Goal: Task Accomplishment & Management: Complete application form

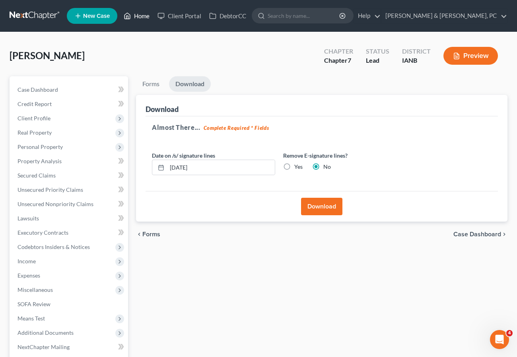
click at [138, 13] on link "Home" at bounding box center [137, 16] width 34 height 14
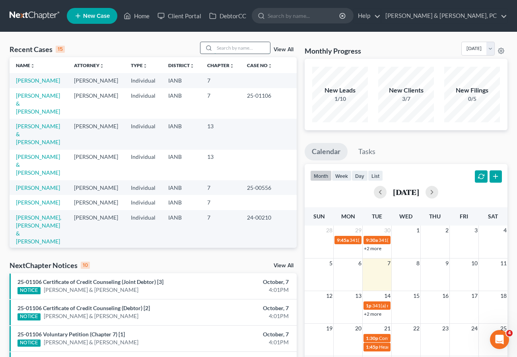
click at [227, 46] on input "search" at bounding box center [242, 48] width 56 height 12
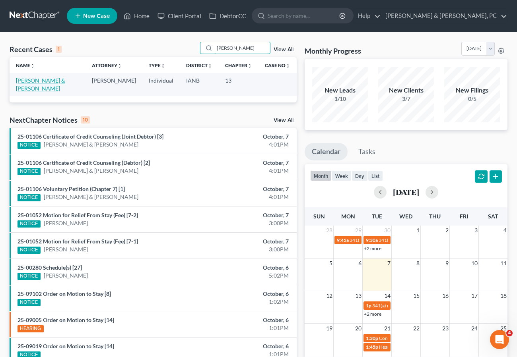
type input "[PERSON_NAME]"
click at [46, 78] on link "[PERSON_NAME] & [PERSON_NAME]" at bounding box center [40, 84] width 49 height 15
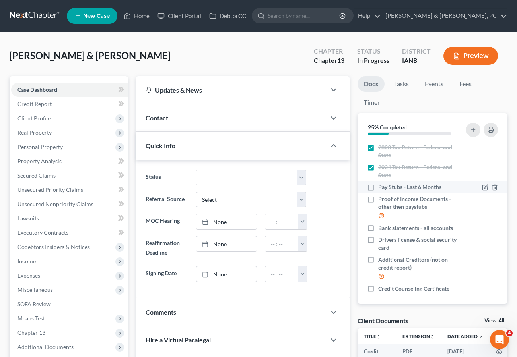
click at [378, 186] on label "Pay Stubs - Last 6 Months" at bounding box center [409, 187] width 63 height 8
click at [381, 186] on input "Pay Stubs - Last 6 Months" at bounding box center [383, 185] width 5 height 5
checkbox input "true"
click at [378, 289] on label "Credit Counseling Certificate" at bounding box center [413, 289] width 71 height 8
click at [381, 289] on input "Credit Counseling Certificate" at bounding box center [383, 287] width 5 height 5
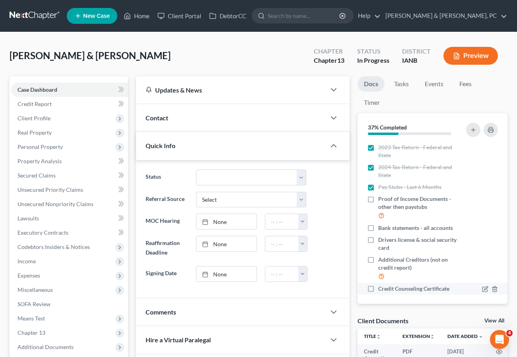
checkbox input "true"
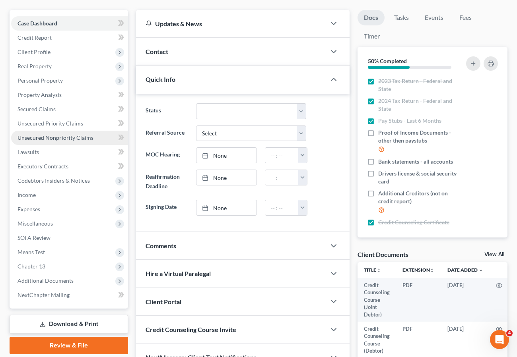
scroll to position [123, 0]
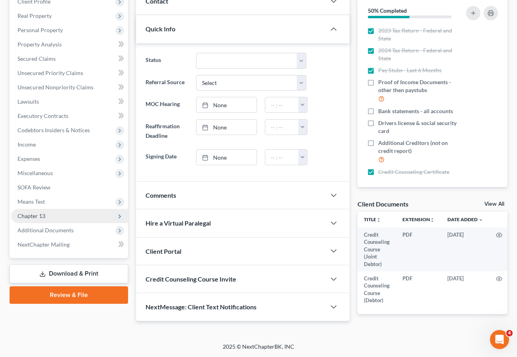
click at [53, 210] on span "Chapter 13" at bounding box center [69, 216] width 117 height 14
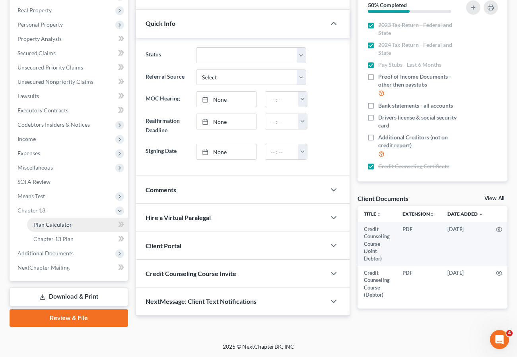
click at [63, 224] on span "Plan Calculator" at bounding box center [52, 224] width 39 height 7
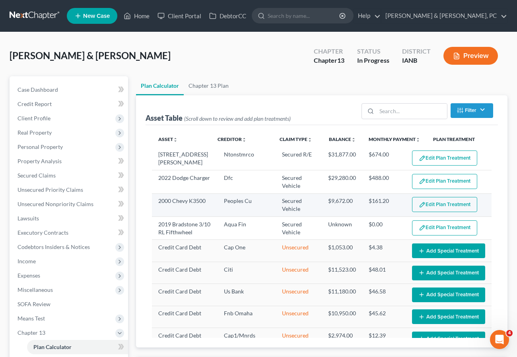
select select "59"
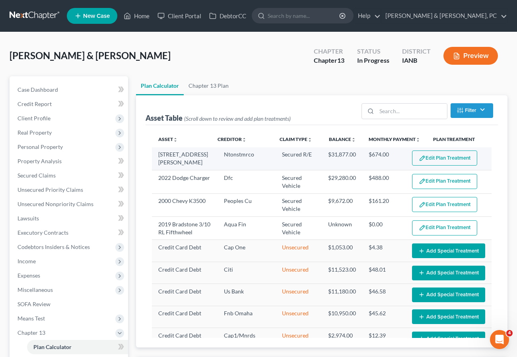
click at [453, 159] on button "Edit Plan Treatment" at bounding box center [444, 158] width 65 height 15
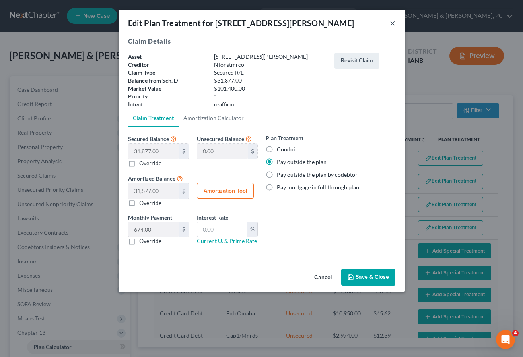
click at [390, 23] on button "×" at bounding box center [393, 23] width 6 height 10
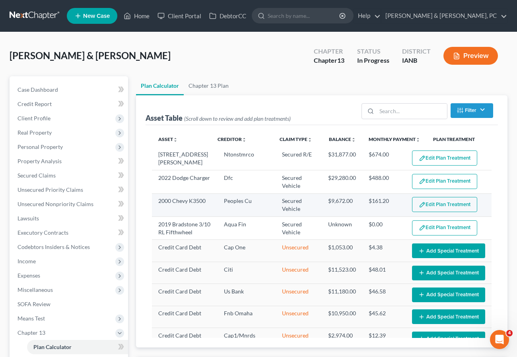
click at [434, 204] on button "Edit Plan Treatment" at bounding box center [444, 204] width 65 height 15
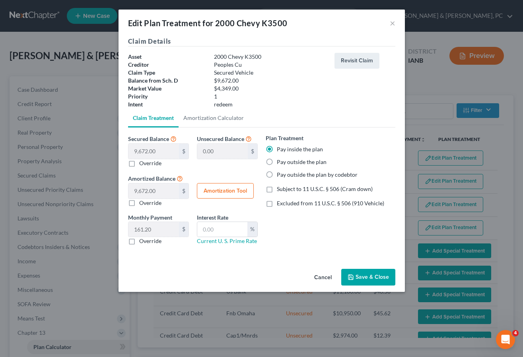
click at [296, 163] on label "Pay outside the plan" at bounding box center [302, 162] width 50 height 8
click at [285, 163] on input "Pay outside the plan" at bounding box center [282, 160] width 5 height 5
radio input "true"
click at [367, 277] on button "Save & Close" at bounding box center [368, 277] width 54 height 17
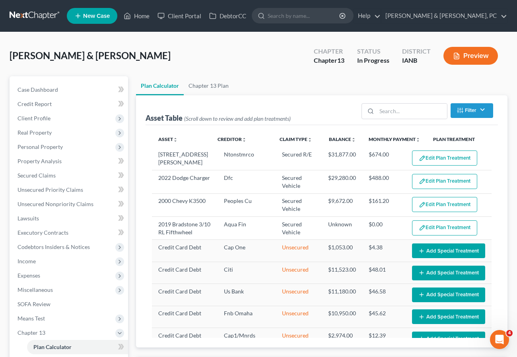
select select "59"
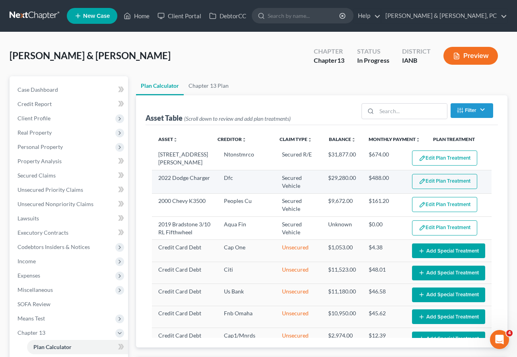
click at [432, 180] on button "Edit Plan Treatment" at bounding box center [444, 181] width 65 height 15
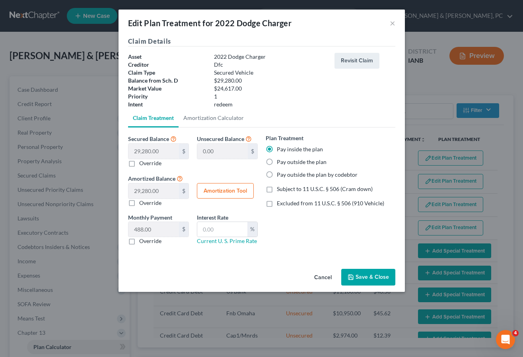
click at [389, 22] on div "Edit Plan Treatment for 2022 Dodge Charger ×" at bounding box center [261, 23] width 286 height 27
click at [394, 23] on button "×" at bounding box center [393, 23] width 6 height 10
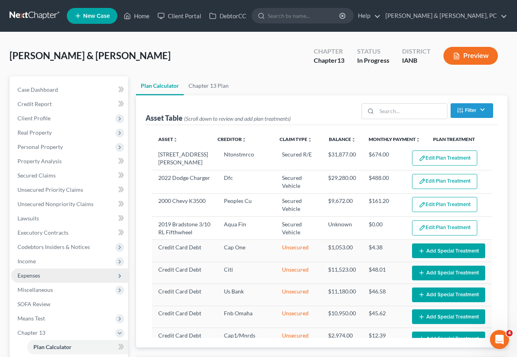
click at [30, 276] on span "Expenses" at bounding box center [28, 275] width 23 height 7
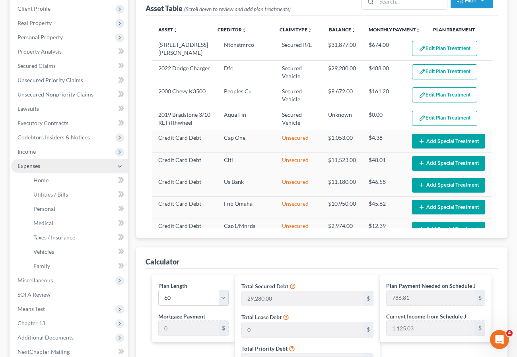
scroll to position [118, 0]
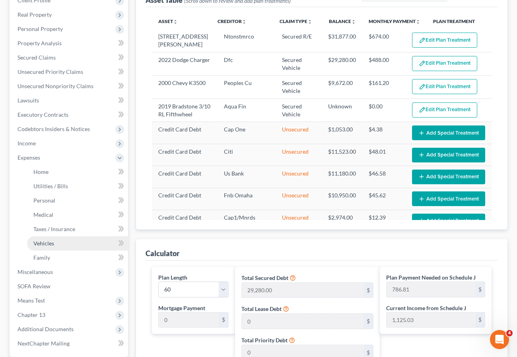
click at [49, 244] on span "Vehicles" at bounding box center [43, 243] width 21 height 7
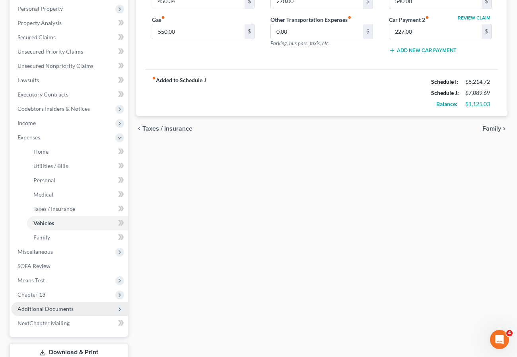
scroll to position [172, 0]
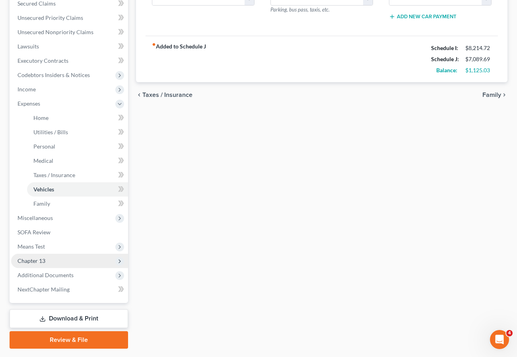
click at [38, 259] on span "Chapter 13" at bounding box center [31, 261] width 28 height 7
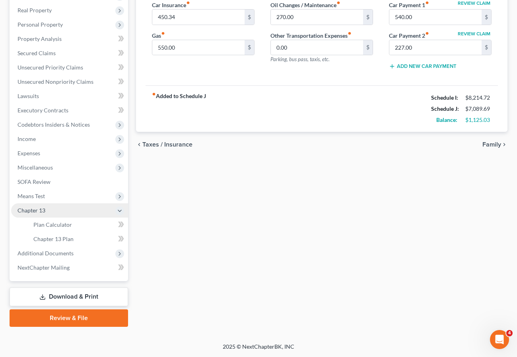
scroll to position [122, 0]
click at [56, 223] on span "Plan Calculator" at bounding box center [52, 224] width 39 height 7
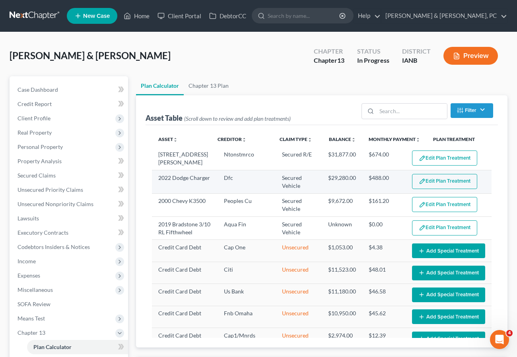
select select "59"
click at [443, 178] on button "Edit Plan Treatment" at bounding box center [444, 181] width 65 height 15
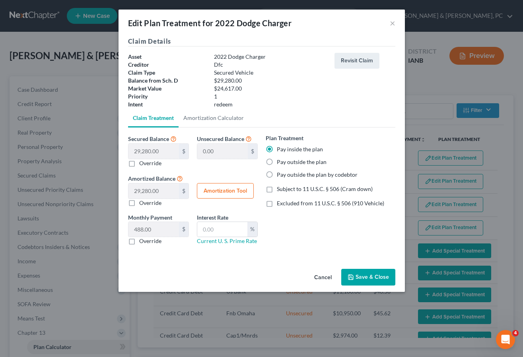
click at [146, 241] on label "Override" at bounding box center [150, 241] width 22 height 8
click at [146, 241] on input "Override" at bounding box center [144, 239] width 5 height 5
checkbox input "true"
click at [146, 231] on input "0.00" at bounding box center [153, 229] width 50 height 15
type input "540"
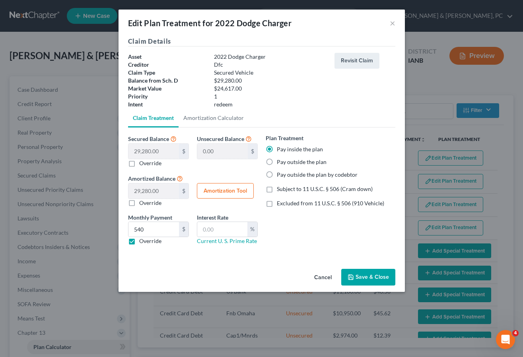
click at [368, 278] on button "Save & Close" at bounding box center [368, 277] width 54 height 17
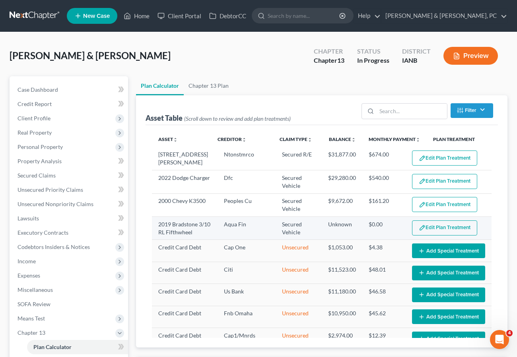
select select "59"
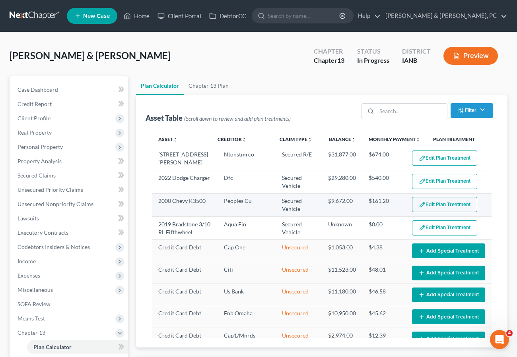
click at [432, 204] on button "Edit Plan Treatment" at bounding box center [444, 204] width 65 height 15
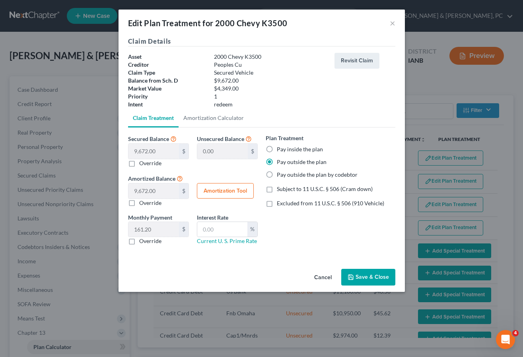
click at [139, 239] on label "Override" at bounding box center [150, 241] width 22 height 8
click at [142, 239] on input "Override" at bounding box center [144, 239] width 5 height 5
checkbox input "true"
click at [144, 233] on input "0.00" at bounding box center [153, 229] width 50 height 15
type input "227"
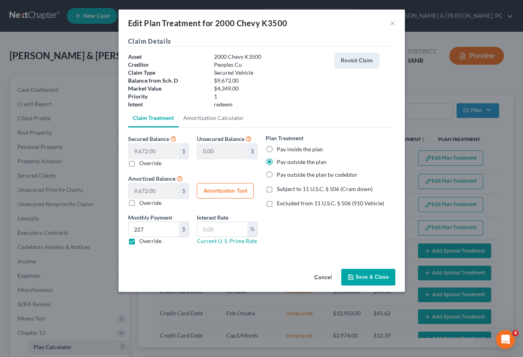
click at [369, 274] on button "Save & Close" at bounding box center [368, 277] width 54 height 17
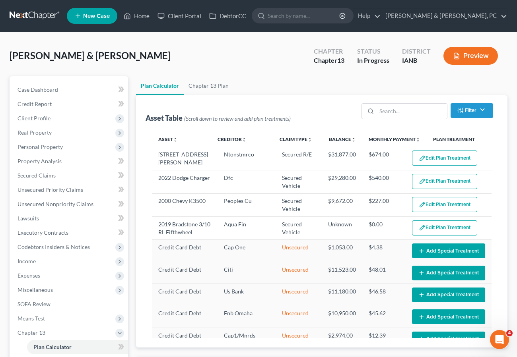
select select "59"
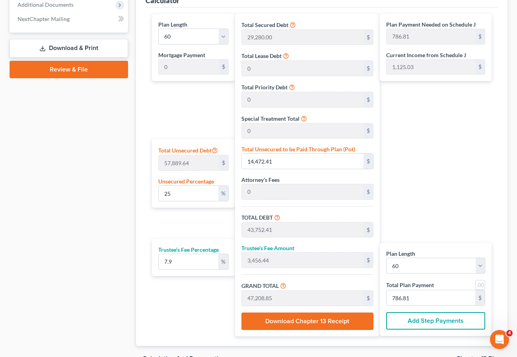
scroll to position [372, 0]
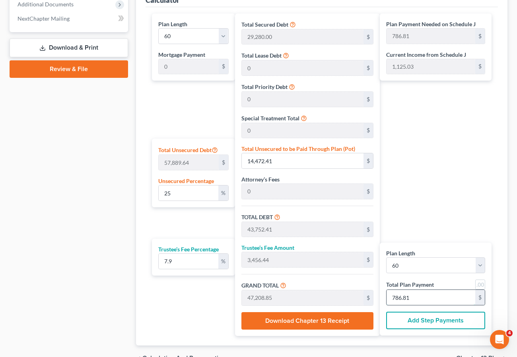
click at [432, 299] on input "786.81" at bounding box center [430, 297] width 89 height 15
type input "0"
type input "444.85"
type input "35.14"
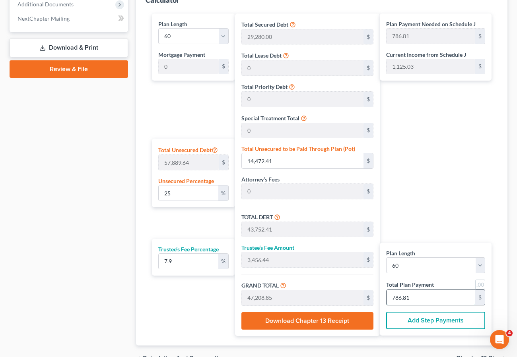
type input "479.99"
type input "8"
type input "4,448.56"
type input "351.43"
type input "4,800.00"
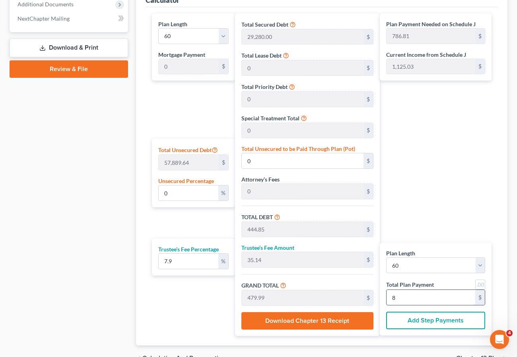
type input "80"
type input "26.27"
type input "15,205.63"
type input "44,485.63"
type input "3,514.36"
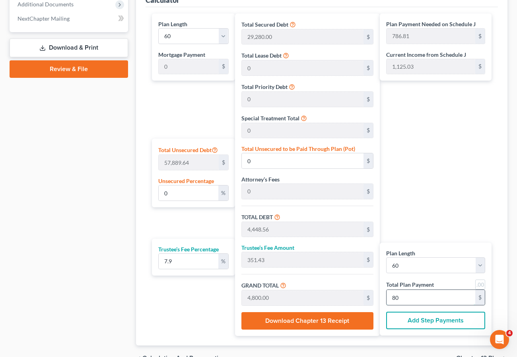
type input "47,999.99"
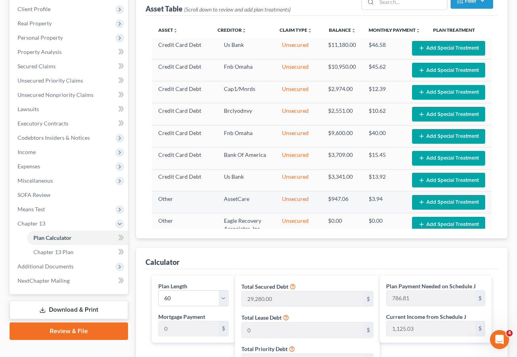
scroll to position [103, 0]
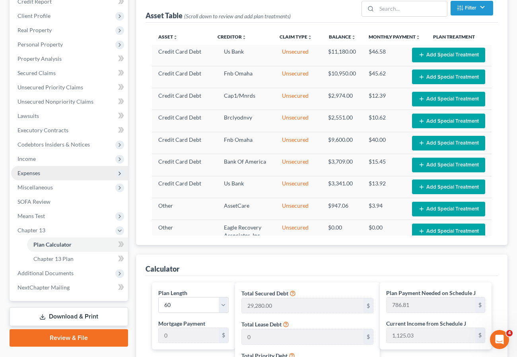
type input "800.00"
click at [36, 175] on span "Expenses" at bounding box center [28, 173] width 23 height 7
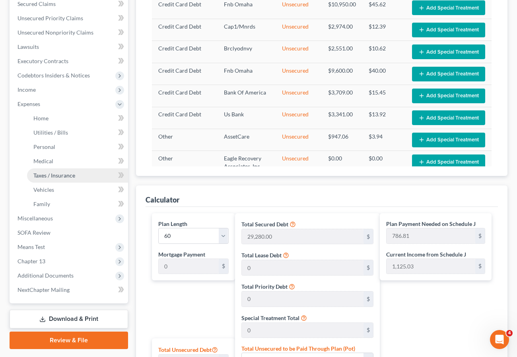
scroll to position [214, 0]
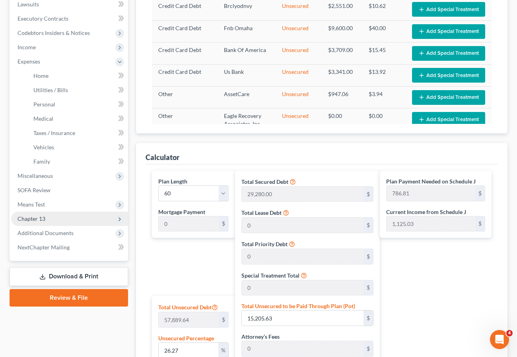
click at [48, 218] on span "Chapter 13" at bounding box center [69, 219] width 117 height 14
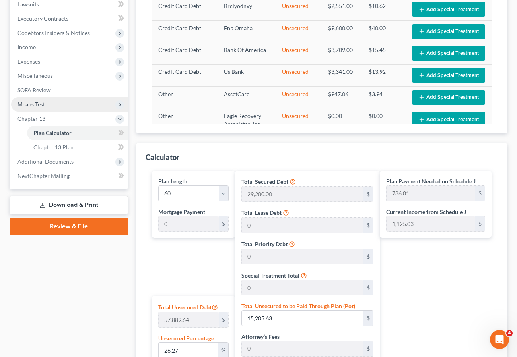
click at [39, 105] on span "Means Test" at bounding box center [30, 104] width 27 height 7
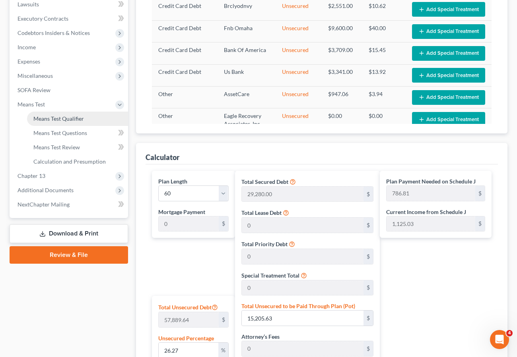
click at [52, 119] on span "Means Test Qualifier" at bounding box center [58, 118] width 50 height 7
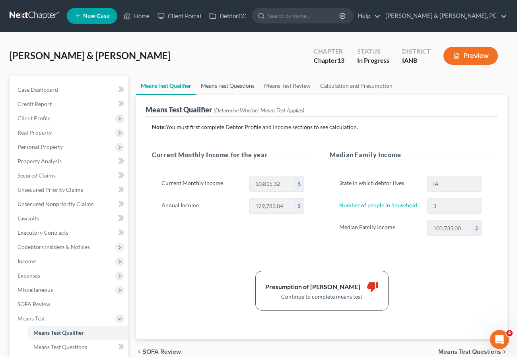
click at [224, 87] on link "Means Test Questions" at bounding box center [227, 85] width 63 height 19
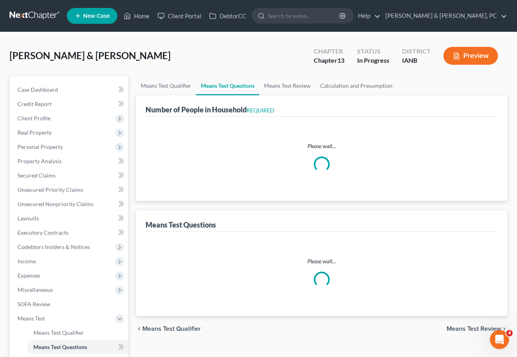
select select "0"
select select "60"
select select "1"
select select "60"
select select "1"
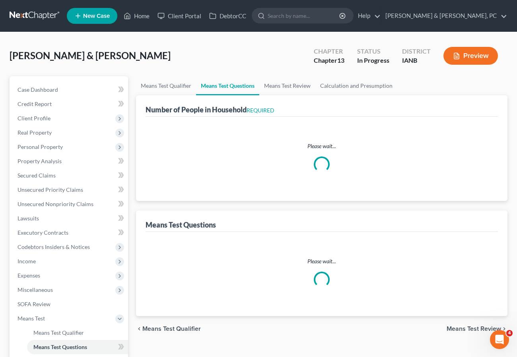
select select "60"
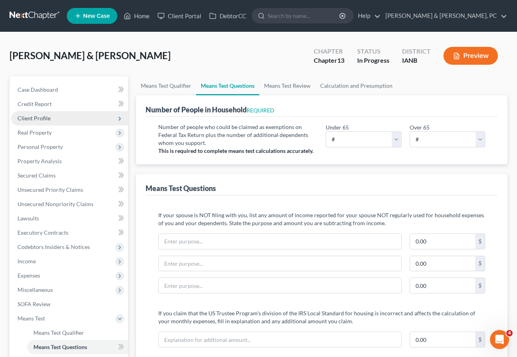
click at [49, 118] on span "Client Profile" at bounding box center [33, 118] width 33 height 7
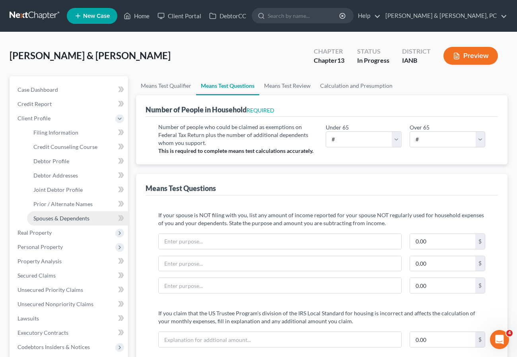
click at [68, 220] on span "Spouses & Dependents" at bounding box center [61, 218] width 56 height 7
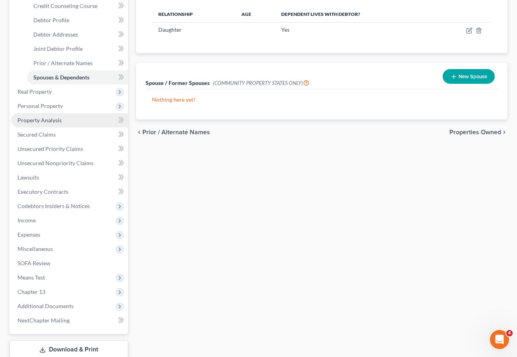
scroll to position [153, 0]
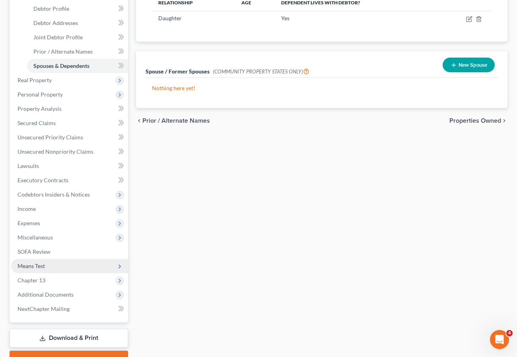
click at [38, 266] on span "Means Test" at bounding box center [30, 266] width 27 height 7
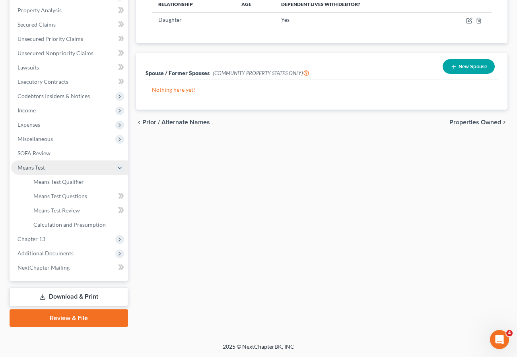
scroll to position [151, 0]
click at [55, 180] on span "Means Test Qualifier" at bounding box center [58, 181] width 50 height 7
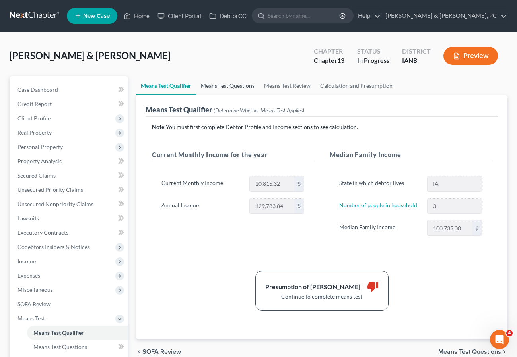
click at [219, 90] on link "Means Test Questions" at bounding box center [227, 85] width 63 height 19
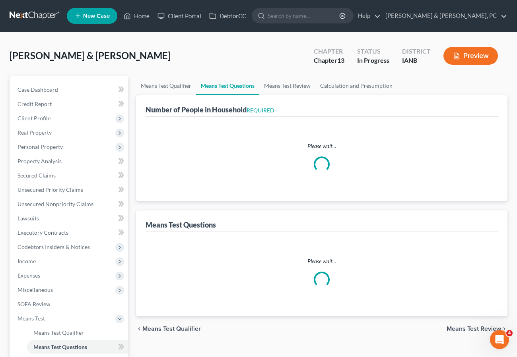
select select "0"
select select "60"
select select "1"
select select "60"
select select "1"
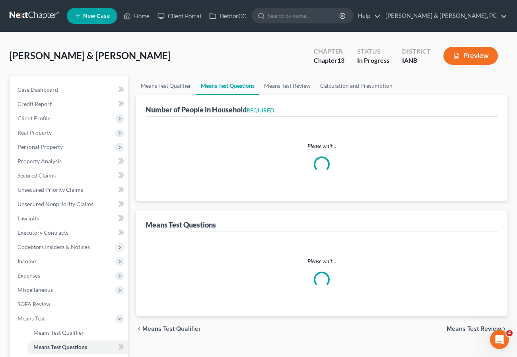
select select "60"
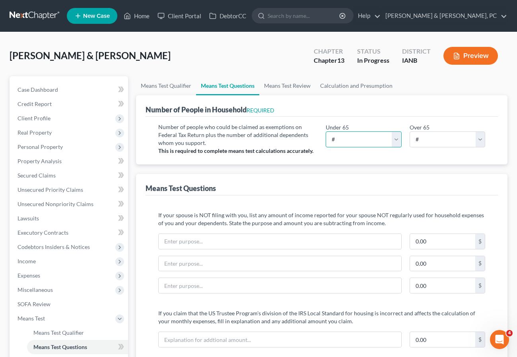
click at [344, 136] on select "# 0 1 2 3 4 5 6 7 8 9 10" at bounding box center [364, 140] width 76 height 16
select select "3"
click at [326, 132] on select "# 0 1 2 3 4 5 6 7 8 9 10" at bounding box center [364, 140] width 76 height 16
click at [333, 178] on div "Means Test Questions" at bounding box center [321, 184] width 352 height 21
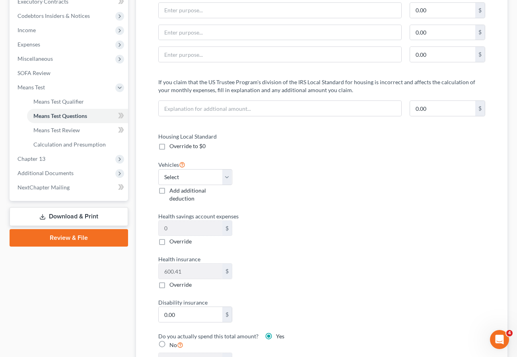
scroll to position [232, 0]
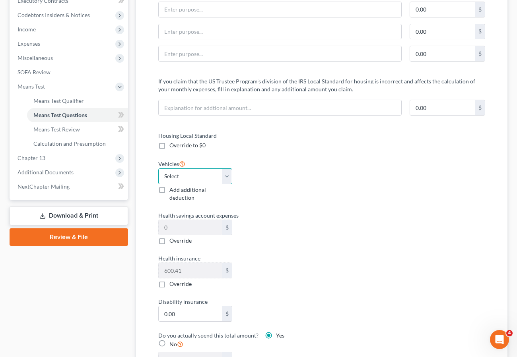
click at [190, 173] on select "Select 0 1 2 3 4 5" at bounding box center [195, 177] width 74 height 16
select select "2"
click at [158, 169] on select "Select 0 1 2 3 4 5" at bounding box center [195, 177] width 74 height 16
click at [295, 240] on div "Housing Local Standard Override to $0 Vehicles Select 0 1 2 3 4 5 Add additiona…" at bounding box center [235, 255] width 171 height 246
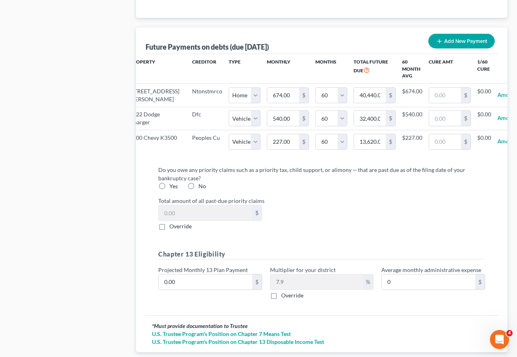
scroll to position [882, 0]
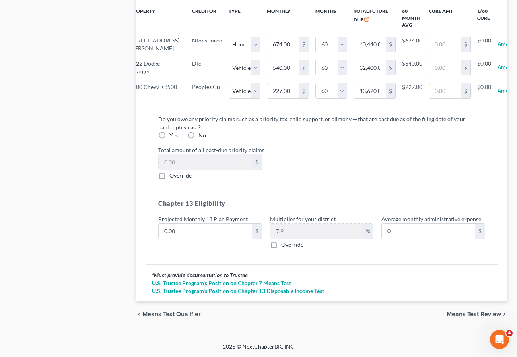
click at [198, 138] on label "No" at bounding box center [202, 136] width 8 height 8
click at [202, 137] on input "No" at bounding box center [204, 134] width 5 height 5
radio input "true"
click at [199, 239] on input "0.00" at bounding box center [205, 231] width 93 height 15
type input "8"
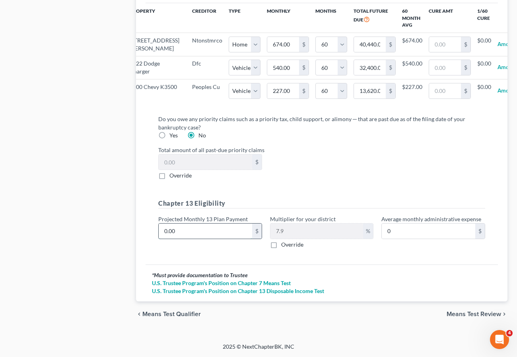
type input "0.63"
type input "80"
type input "6.32"
type input "800"
type input "63.20"
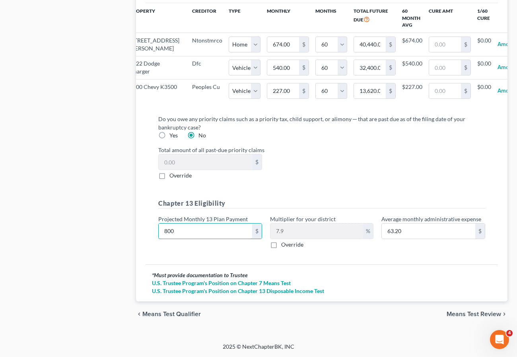
scroll to position [886, 0]
type input "800"
click at [462, 312] on span "Means Test Review" at bounding box center [473, 314] width 54 height 6
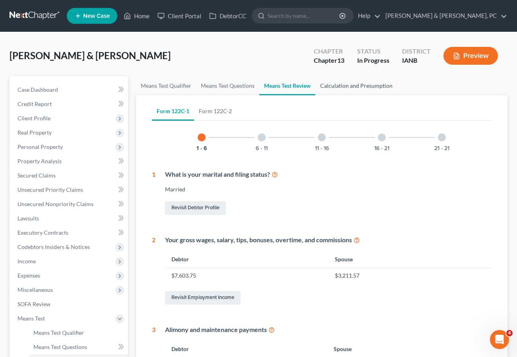
click at [344, 86] on link "Calculation and Presumption" at bounding box center [356, 85] width 82 height 19
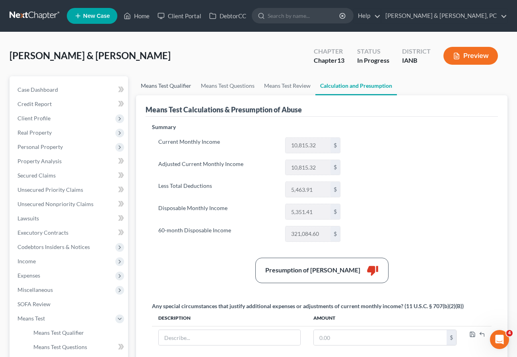
click at [165, 87] on link "Means Test Qualifier" at bounding box center [166, 85] width 60 height 19
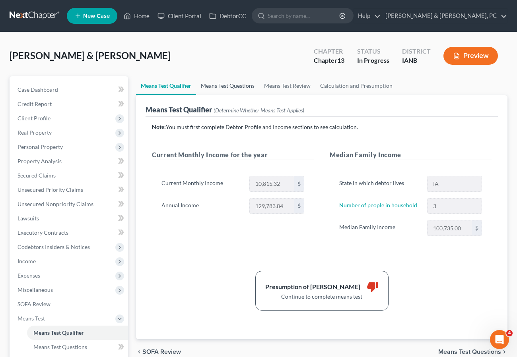
click at [217, 86] on link "Means Test Questions" at bounding box center [227, 85] width 63 height 19
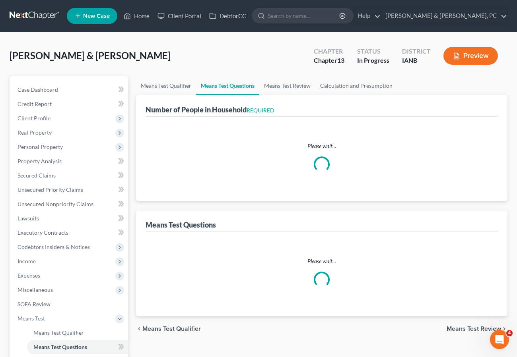
select select "0"
select select "60"
select select "1"
select select "60"
select select "1"
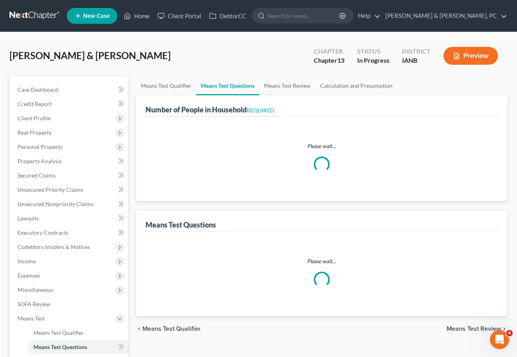
select select "60"
select select "3"
select select "2"
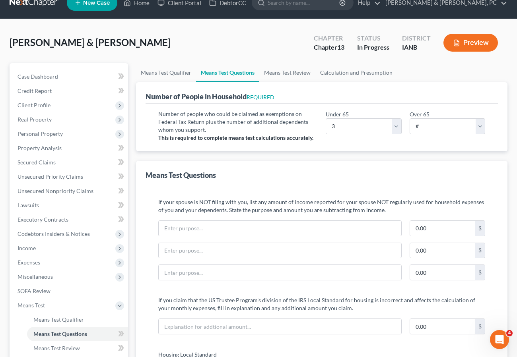
scroll to position [6, 0]
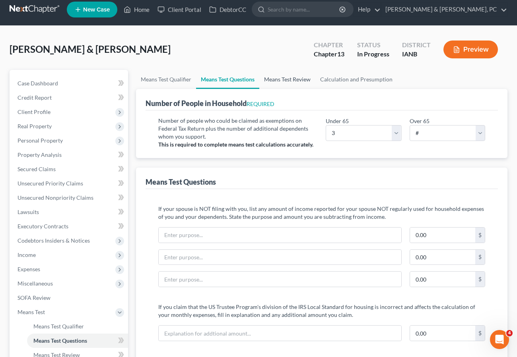
click at [283, 78] on link "Means Test Review" at bounding box center [287, 79] width 56 height 19
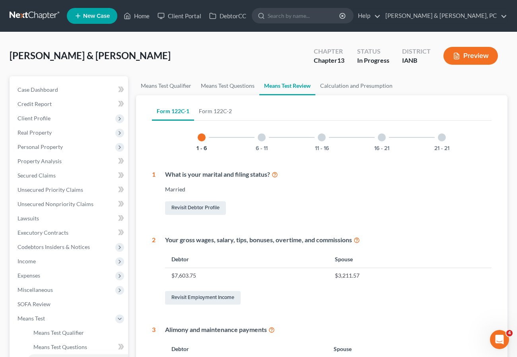
click at [261, 136] on div at bounding box center [262, 138] width 8 height 8
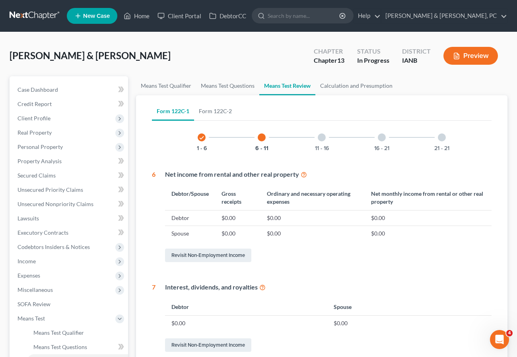
click at [322, 137] on div at bounding box center [322, 138] width 8 height 8
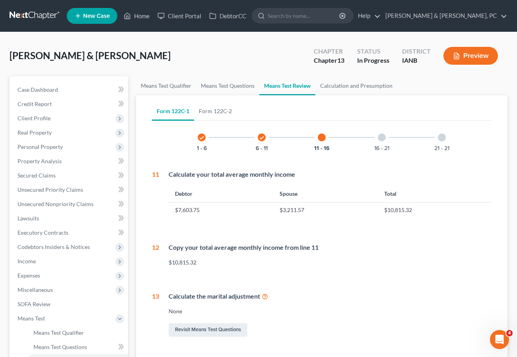
click at [381, 137] on div at bounding box center [382, 138] width 8 height 8
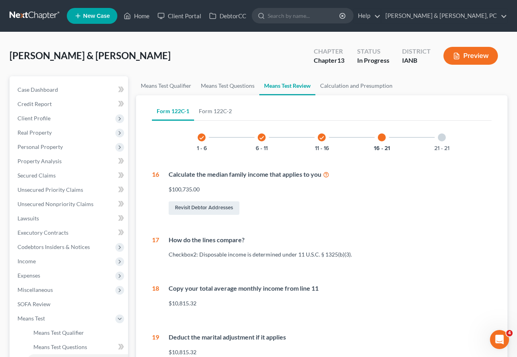
click at [442, 139] on div at bounding box center [442, 138] width 8 height 8
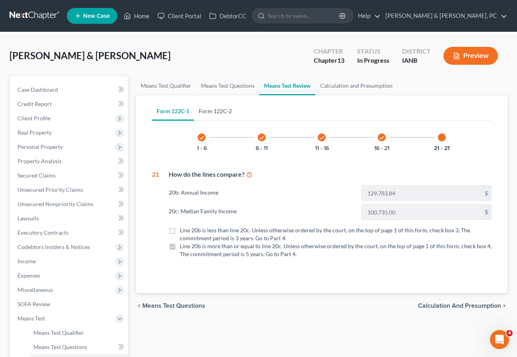
click at [217, 109] on link "Form 122C-2" at bounding box center [215, 111] width 43 height 19
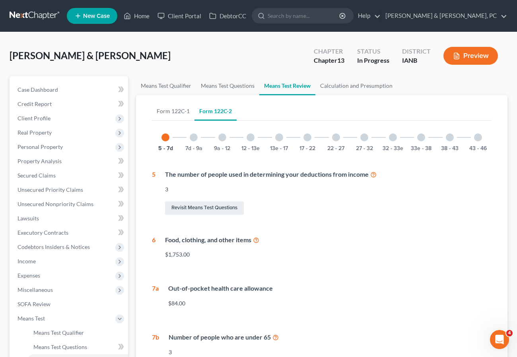
click at [195, 136] on div at bounding box center [194, 138] width 8 height 8
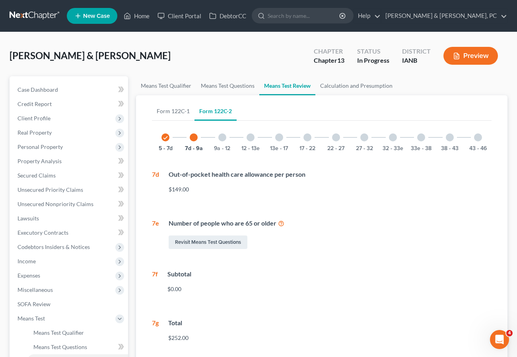
click at [222, 137] on div at bounding box center [222, 138] width 8 height 8
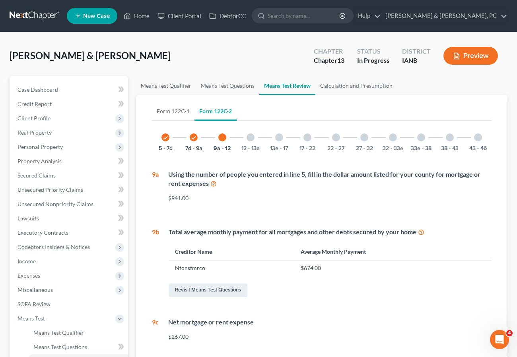
click at [250, 138] on div at bounding box center [250, 138] width 8 height 8
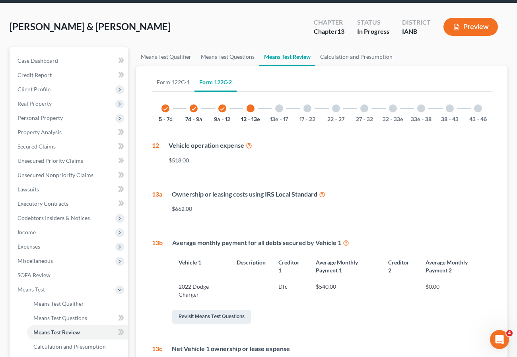
scroll to position [18, 0]
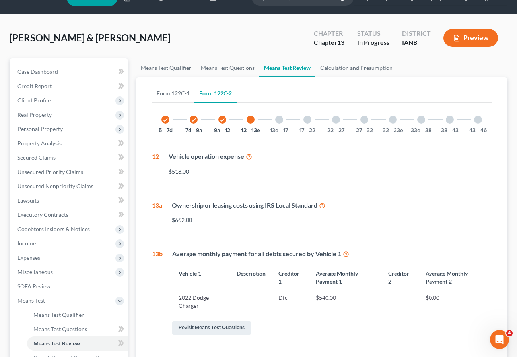
click at [277, 121] on div at bounding box center [279, 120] width 8 height 8
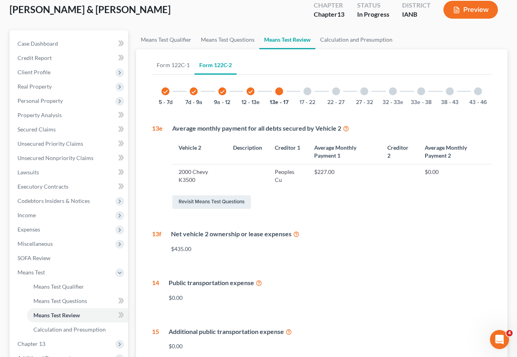
scroll to position [0, 0]
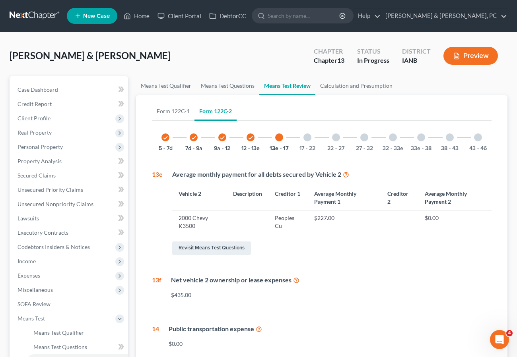
click at [306, 138] on div at bounding box center [307, 138] width 8 height 8
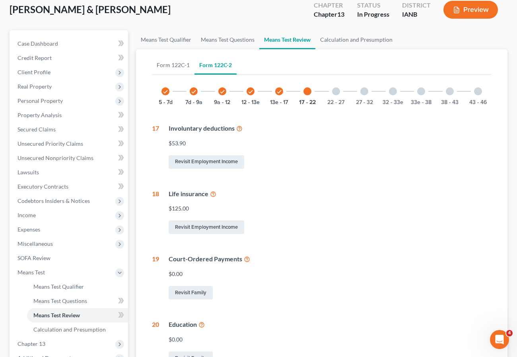
scroll to position [1, 0]
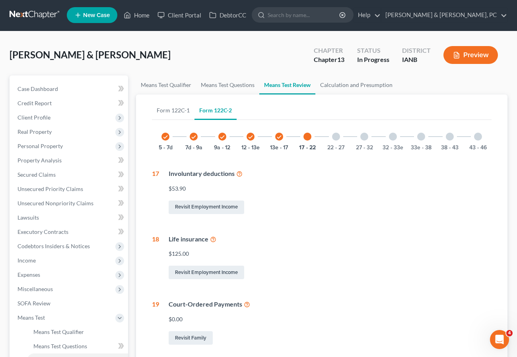
click at [336, 137] on div at bounding box center [336, 137] width 8 height 8
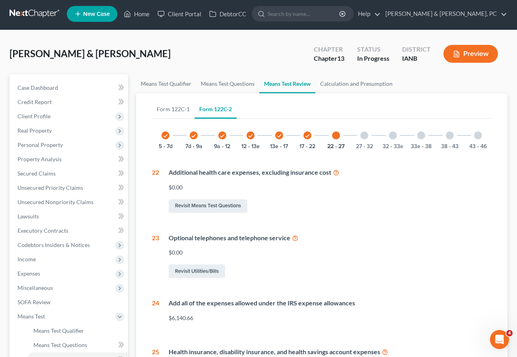
scroll to position [0, 0]
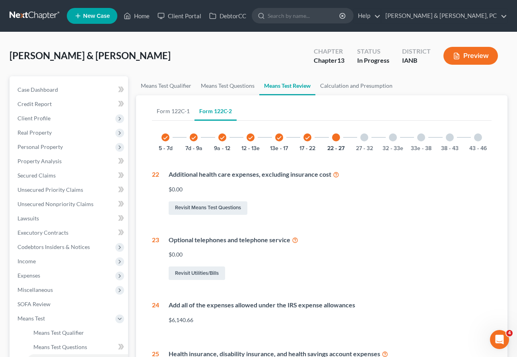
click at [364, 138] on div at bounding box center [364, 138] width 8 height 8
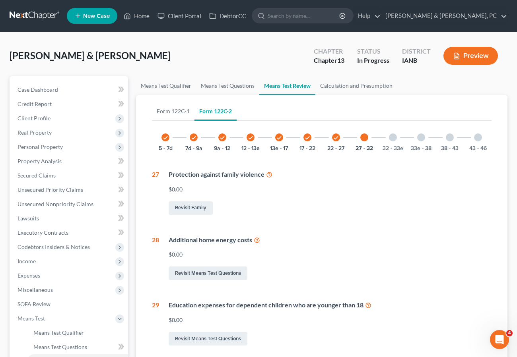
click at [392, 138] on div at bounding box center [393, 138] width 8 height 8
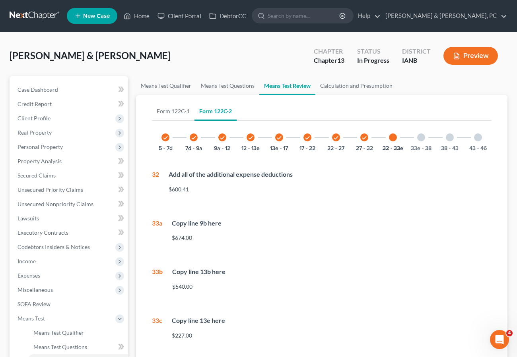
click at [421, 135] on div at bounding box center [421, 138] width 8 height 8
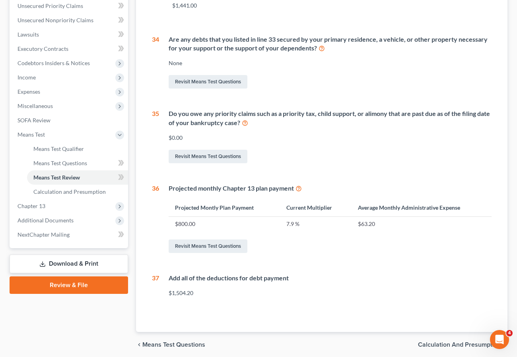
scroll to position [186, 0]
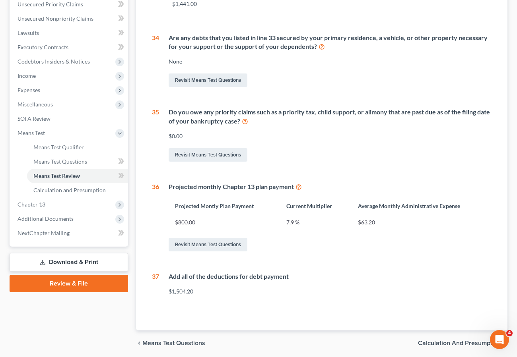
click at [297, 185] on icon at bounding box center [298, 187] width 6 height 8
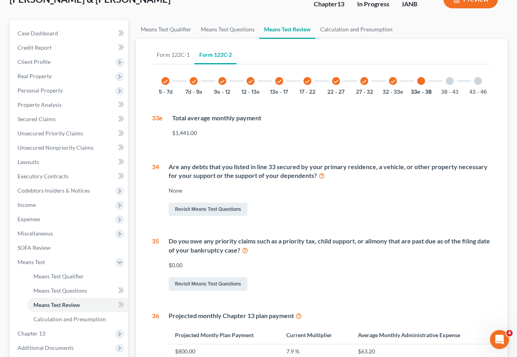
scroll to position [0, 0]
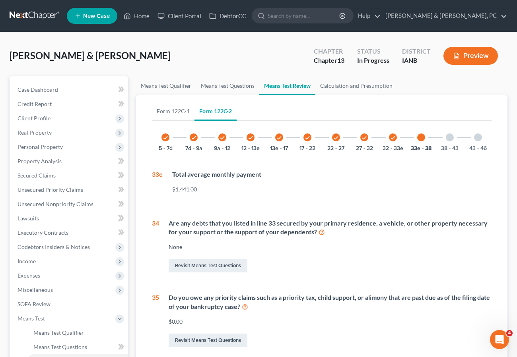
click at [448, 137] on div at bounding box center [450, 138] width 8 height 8
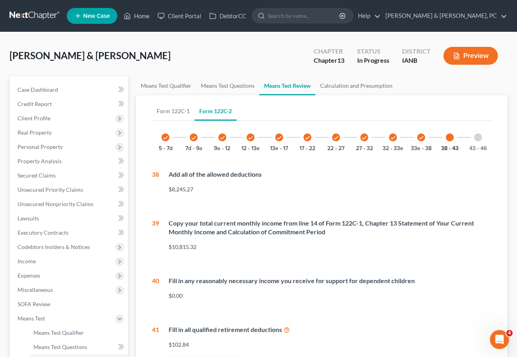
click at [479, 138] on div at bounding box center [478, 138] width 8 height 8
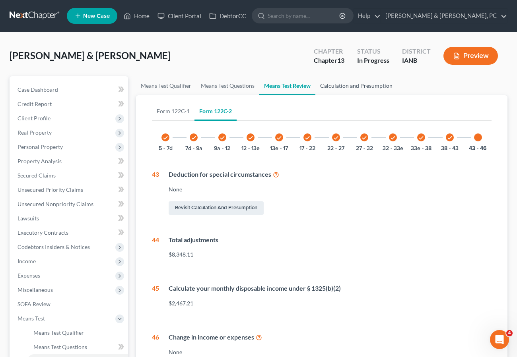
click at [353, 86] on link "Calculation and Presumption" at bounding box center [356, 85] width 82 height 19
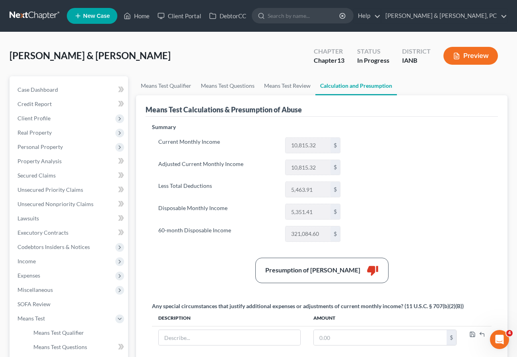
click at [478, 54] on button "Preview" at bounding box center [470, 56] width 54 height 18
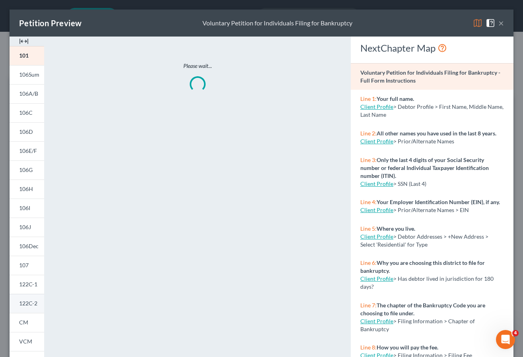
click at [30, 303] on span "122C-2" at bounding box center [28, 303] width 18 height 7
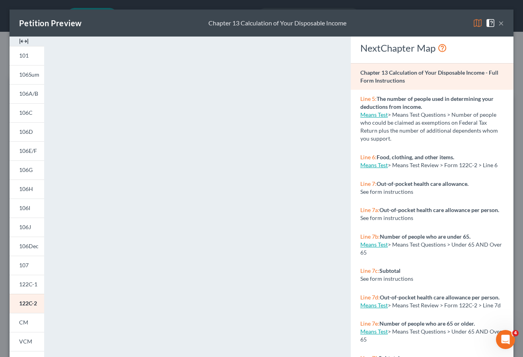
click at [498, 23] on button "×" at bounding box center [501, 23] width 6 height 10
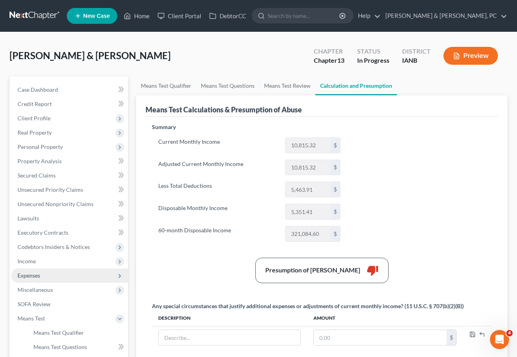
click at [33, 277] on span "Expenses" at bounding box center [28, 275] width 23 height 7
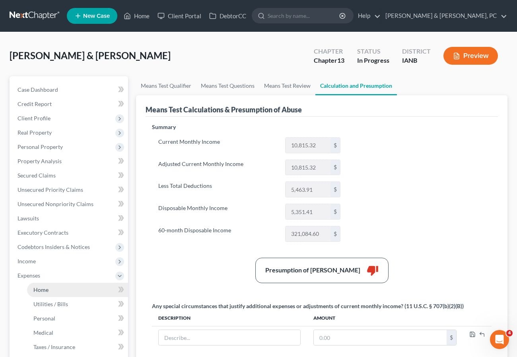
click at [45, 289] on span "Home" at bounding box center [40, 290] width 15 height 7
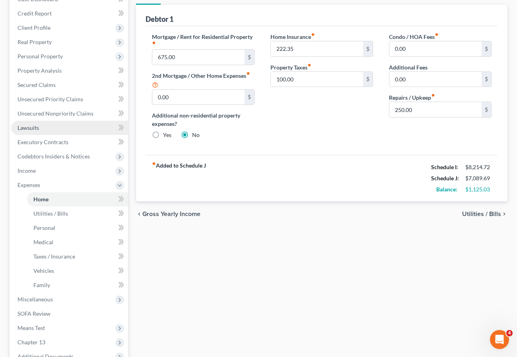
scroll to position [194, 0]
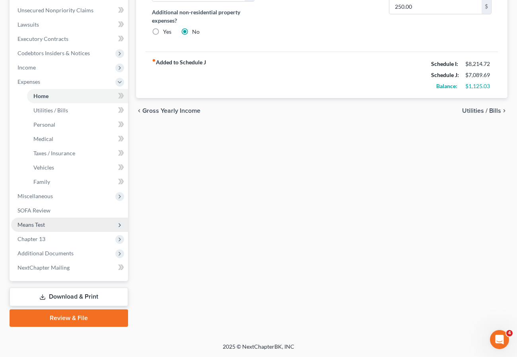
click at [36, 224] on span "Means Test" at bounding box center [30, 224] width 27 height 7
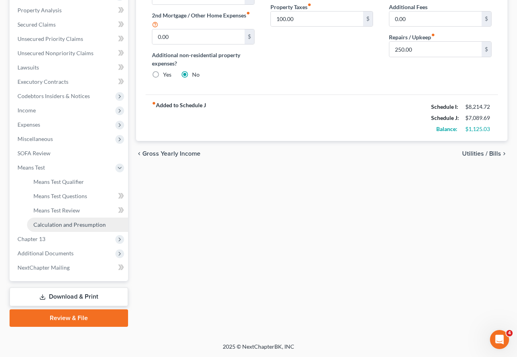
scroll to position [151, 0]
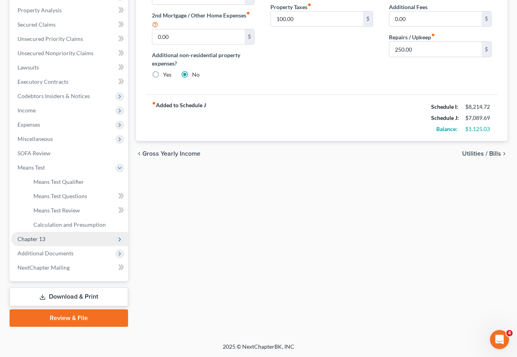
click at [44, 237] on span "Chapter 13" at bounding box center [31, 239] width 28 height 7
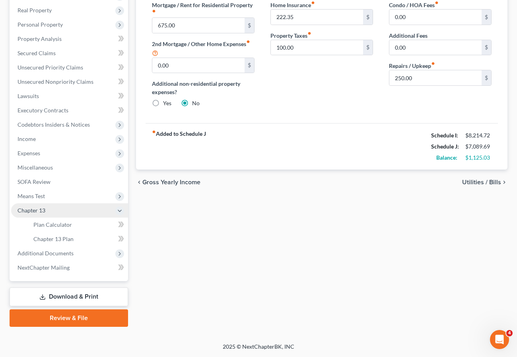
scroll to position [122, 0]
click at [48, 196] on span "Means Test" at bounding box center [69, 196] width 117 height 14
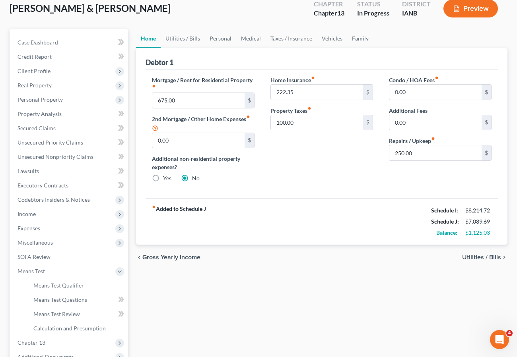
scroll to position [45, 0]
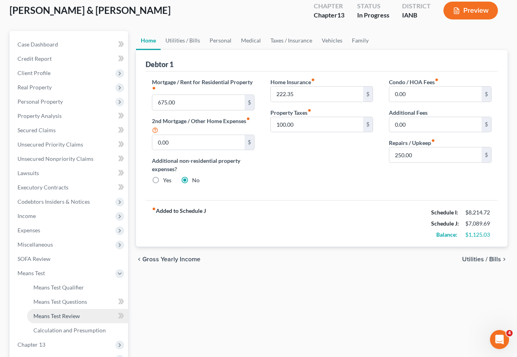
click at [60, 316] on span "Means Test Review" at bounding box center [56, 316] width 47 height 7
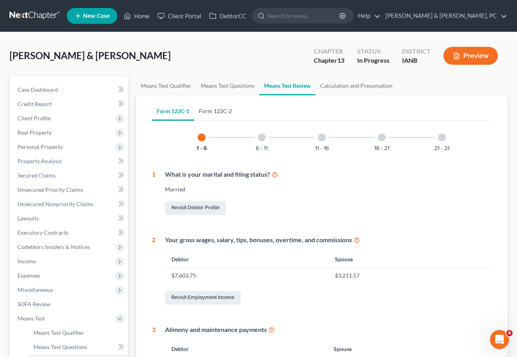
click at [214, 114] on link "Form 122C-2" at bounding box center [215, 111] width 43 height 19
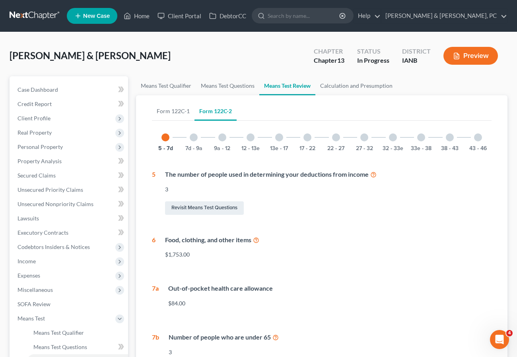
click at [193, 137] on div at bounding box center [194, 138] width 8 height 8
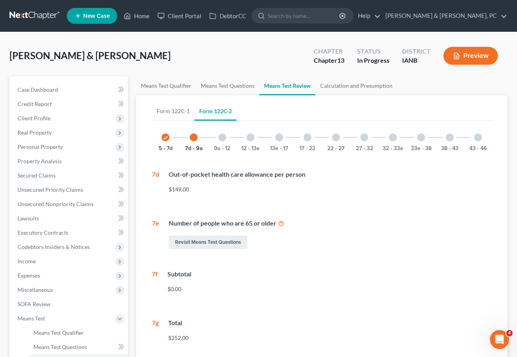
click at [221, 138] on div at bounding box center [222, 138] width 8 height 8
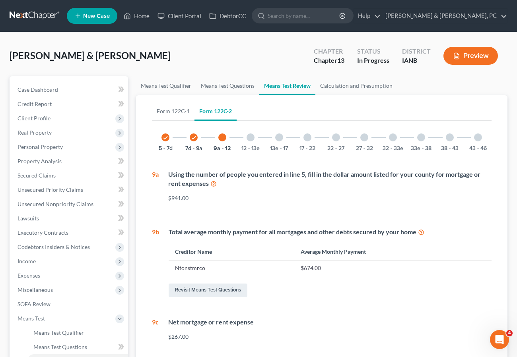
click at [250, 136] on div at bounding box center [250, 138] width 8 height 8
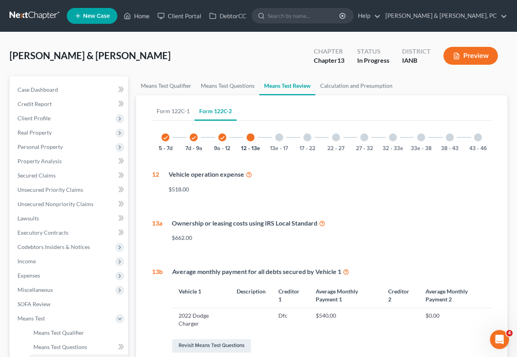
drag, startPoint x: 279, startPoint y: 139, endPoint x: 281, endPoint y: 165, distance: 26.3
click at [279, 139] on div at bounding box center [279, 138] width 8 height 8
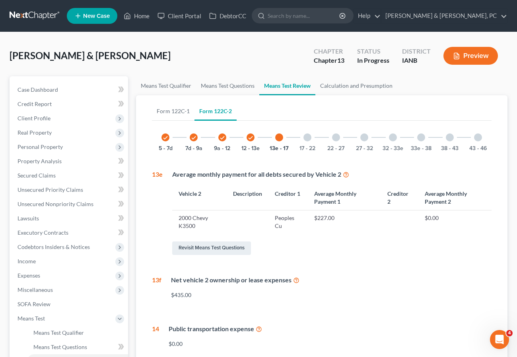
click at [307, 136] on div at bounding box center [307, 138] width 8 height 8
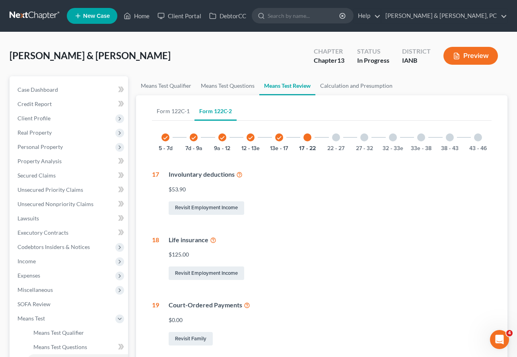
click at [337, 138] on div at bounding box center [336, 138] width 8 height 8
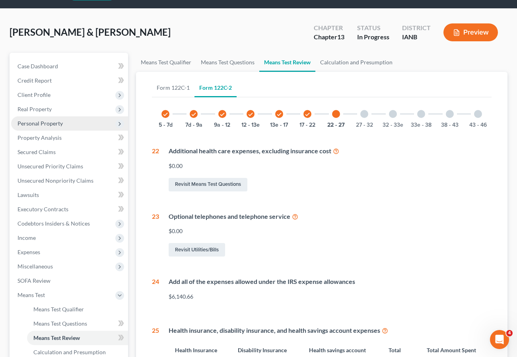
scroll to position [6, 0]
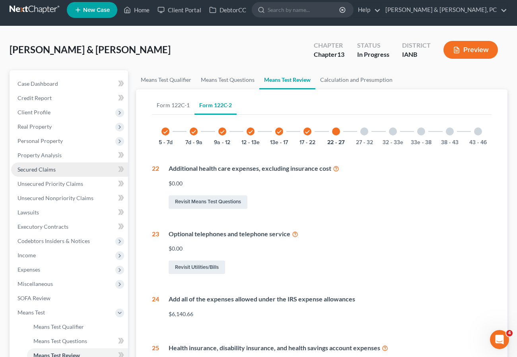
click at [46, 168] on span "Secured Claims" at bounding box center [36, 169] width 38 height 7
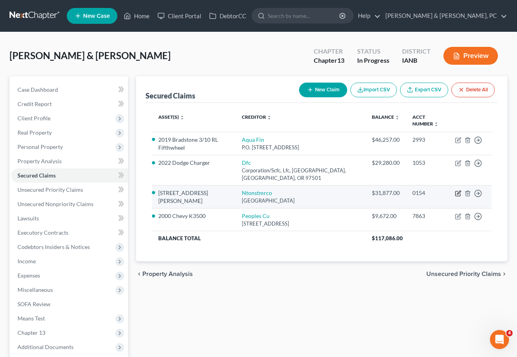
click at [458, 193] on icon "button" at bounding box center [458, 193] width 6 height 6
select select "45"
select select "3"
select select "2"
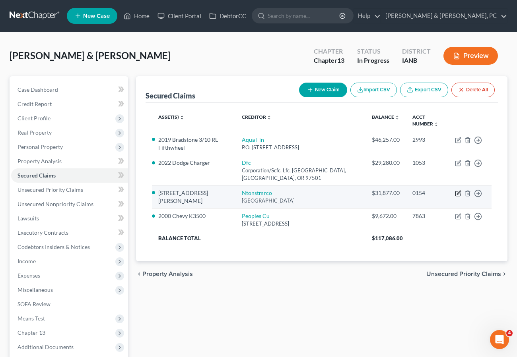
select select "0"
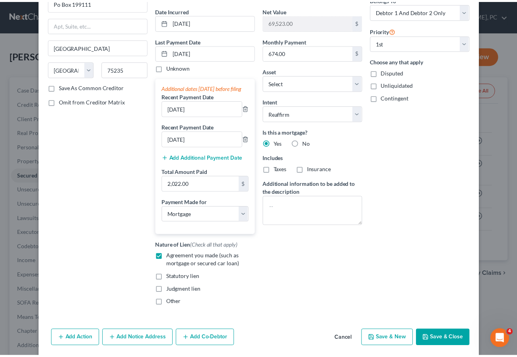
scroll to position [109, 0]
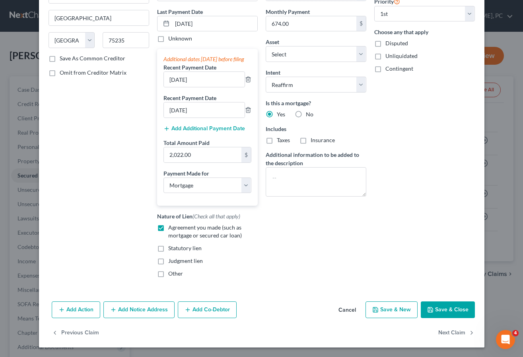
click at [440, 307] on button "Save & Close" at bounding box center [448, 310] width 54 height 17
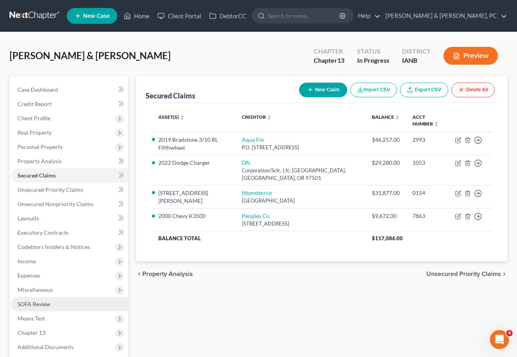
drag, startPoint x: 47, startPoint y: 316, endPoint x: 52, endPoint y: 310, distance: 7.6
click at [47, 316] on span "Means Test" at bounding box center [69, 319] width 117 height 14
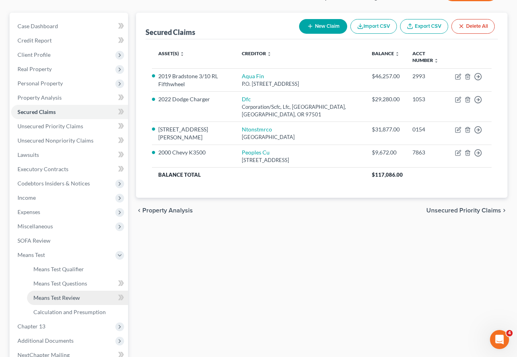
scroll to position [70, 0]
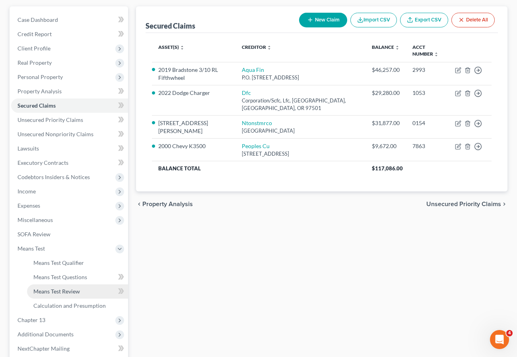
click at [68, 290] on span "Means Test Review" at bounding box center [56, 291] width 47 height 7
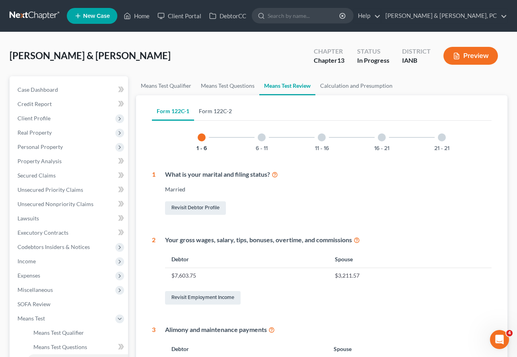
click at [212, 109] on link "Form 122C-2" at bounding box center [215, 111] width 43 height 19
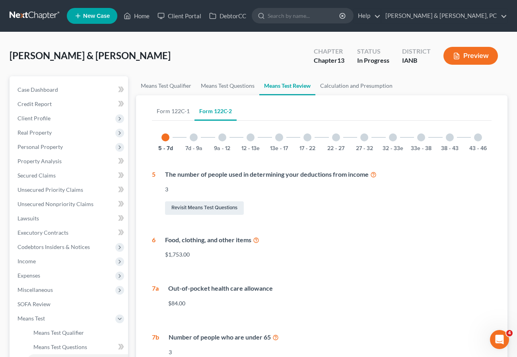
click at [192, 138] on div at bounding box center [194, 138] width 8 height 8
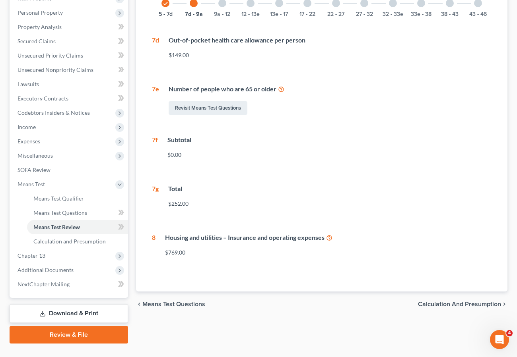
scroll to position [135, 0]
click at [330, 238] on icon at bounding box center [329, 237] width 6 height 8
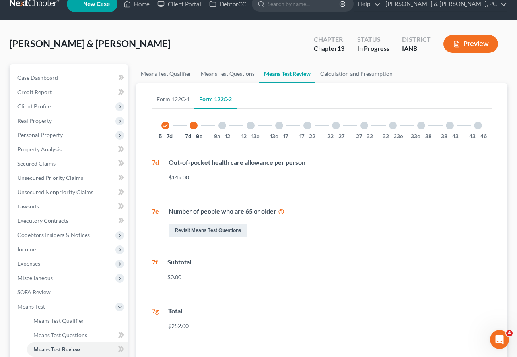
scroll to position [0, 0]
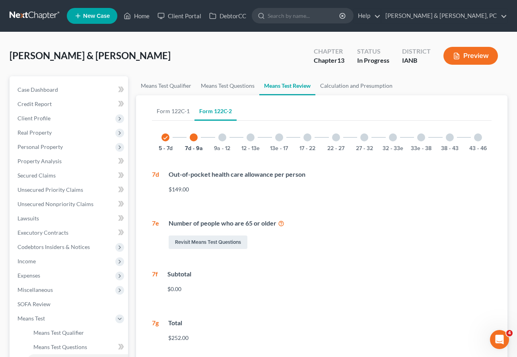
click at [222, 136] on div at bounding box center [222, 138] width 8 height 8
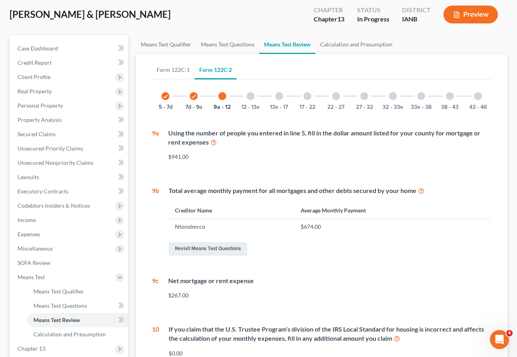
scroll to position [46, 0]
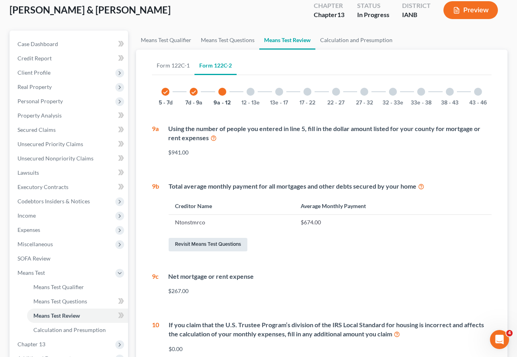
click at [230, 241] on link "Revisit Means Test Questions" at bounding box center [208, 245] width 79 height 14
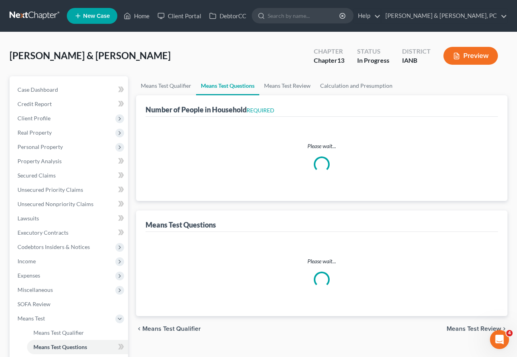
select select "0"
select select "60"
select select "1"
select select "60"
select select "1"
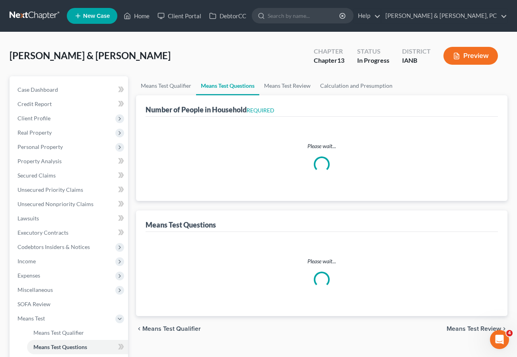
select select "60"
select select "3"
select select "2"
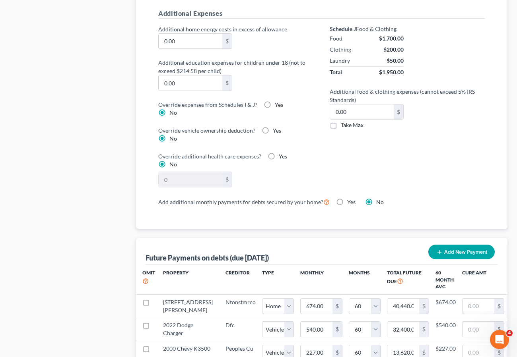
scroll to position [635, 0]
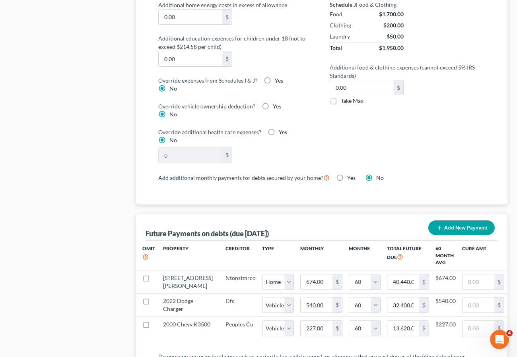
click at [347, 174] on label "Yes" at bounding box center [351, 178] width 8 height 8
click at [350, 174] on input "Yes" at bounding box center [352, 176] width 5 height 5
radio input "true"
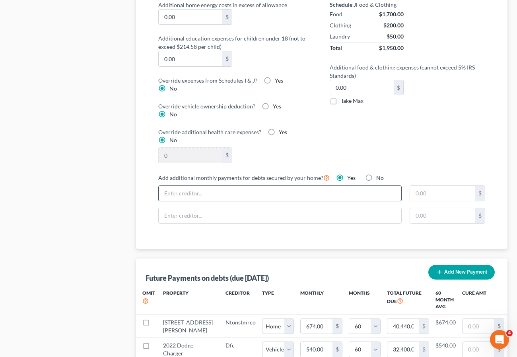
click at [339, 186] on input "text" at bounding box center [280, 193] width 242 height 15
type input "Property Taxes"
type input "223.35"
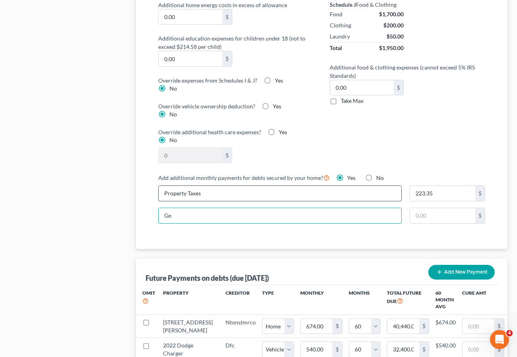
type input "G"
type input "Homeowners Insurance"
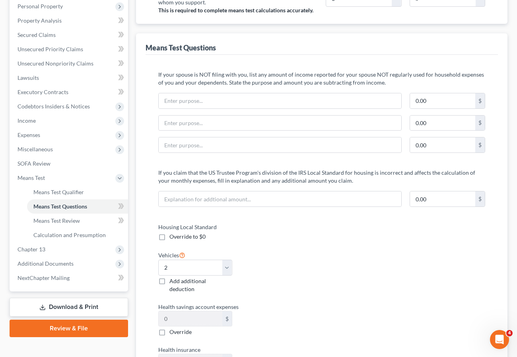
scroll to position [0, 0]
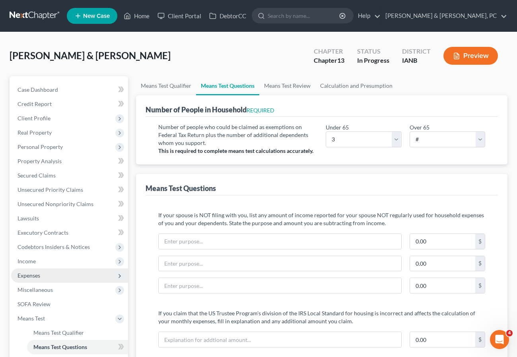
type input "100.00"
click at [36, 275] on span "Expenses" at bounding box center [28, 275] width 23 height 7
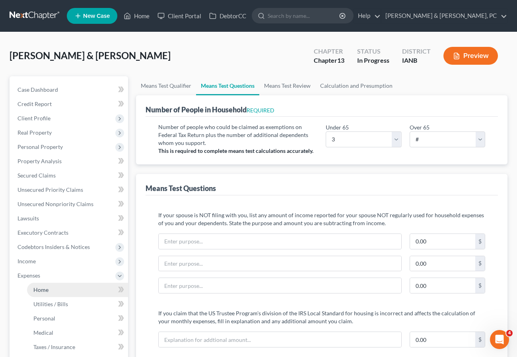
click at [43, 290] on span "Home" at bounding box center [40, 290] width 15 height 7
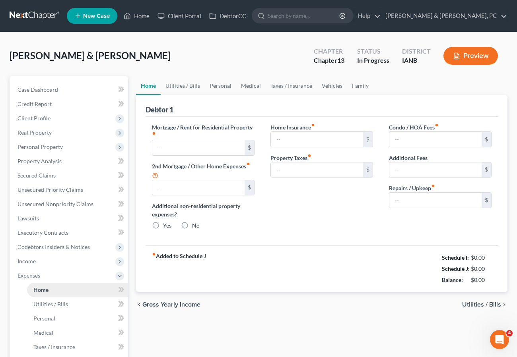
type input "675.00"
type input "0.00"
radio input "true"
type input "222.35"
type input "100.00"
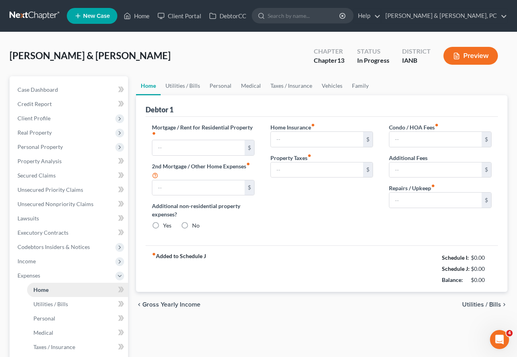
type input "0.00"
type input "250.00"
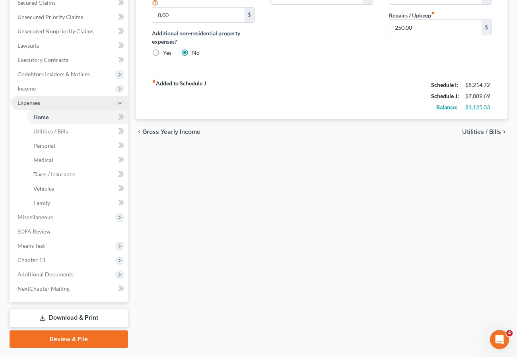
scroll to position [194, 0]
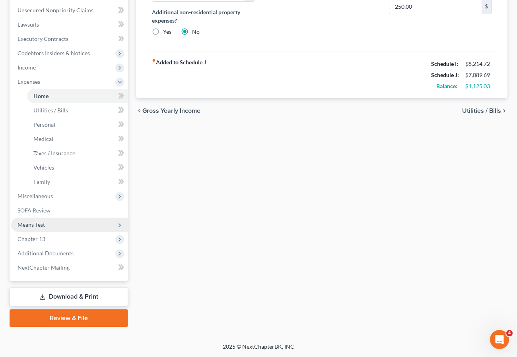
click at [35, 225] on span "Means Test" at bounding box center [30, 224] width 27 height 7
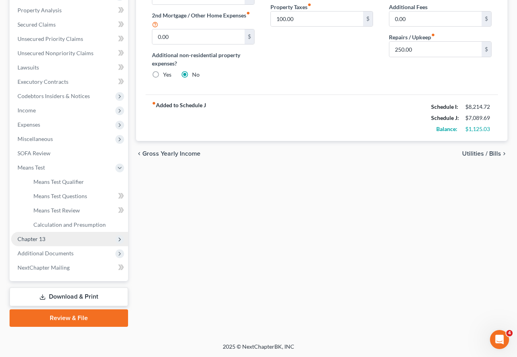
scroll to position [151, 0]
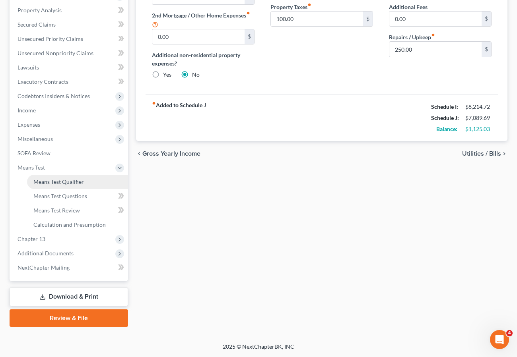
click at [64, 181] on span "Means Test Qualifier" at bounding box center [58, 181] width 50 height 7
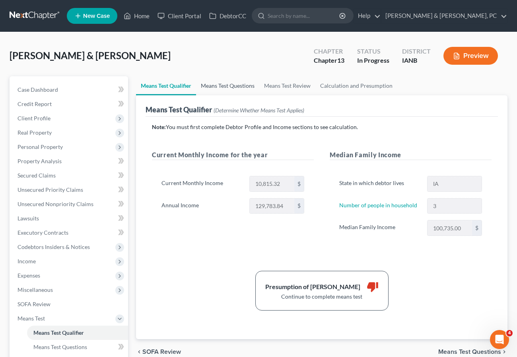
click at [213, 86] on link "Means Test Questions" at bounding box center [227, 85] width 63 height 19
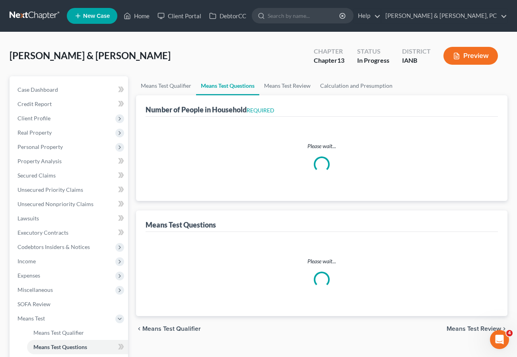
select select "0"
select select "60"
select select "1"
select select "60"
select select "1"
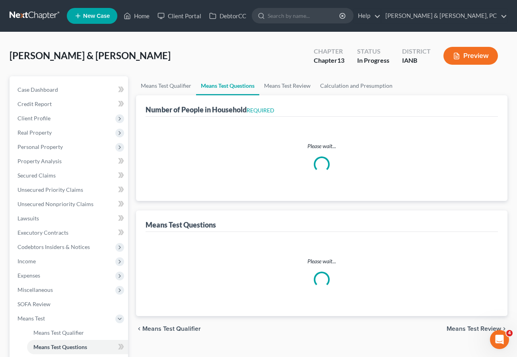
select select "60"
select select "3"
select select "2"
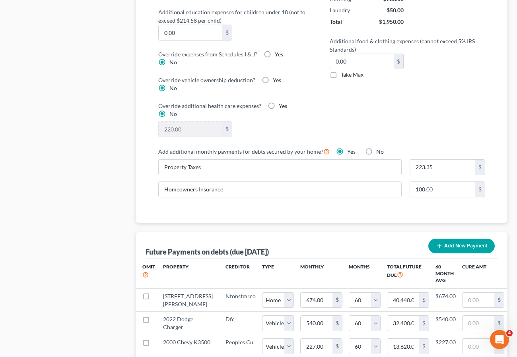
scroll to position [663, 0]
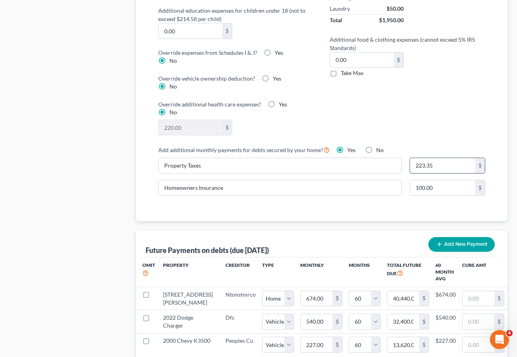
click at [425, 158] on input "223.35" at bounding box center [443, 165] width 66 height 15
type input "222.35"
click at [444, 111] on div "Schedule J Food & Clothing Food $1,700.00 Clothing $200.00 Laundry $50.00 Total…" at bounding box center [407, 59] width 171 height 172
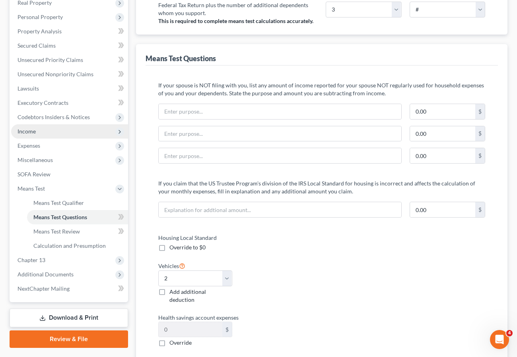
scroll to position [104, 0]
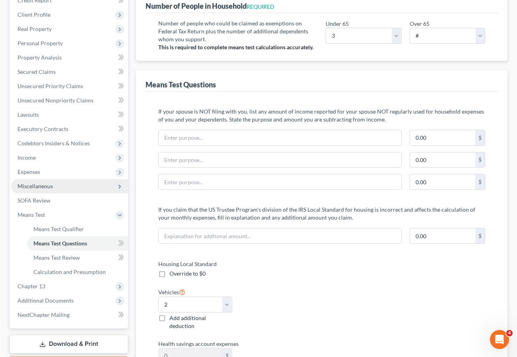
drag, startPoint x: 43, startPoint y: 170, endPoint x: 48, endPoint y: 190, distance: 20.2
click at [43, 170] on span "Expenses" at bounding box center [69, 172] width 117 height 14
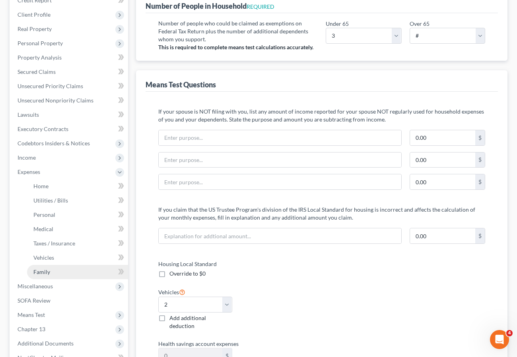
click at [43, 267] on link "Family" at bounding box center [77, 272] width 101 height 14
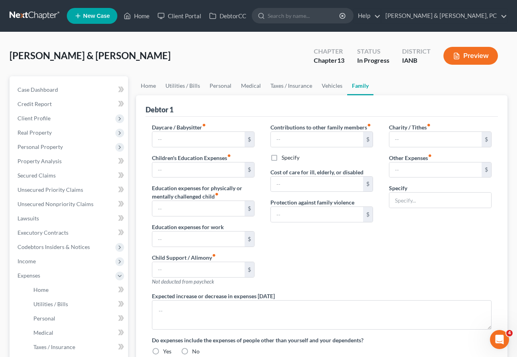
type input "0.00"
type input "150.00"
type input "0.00"
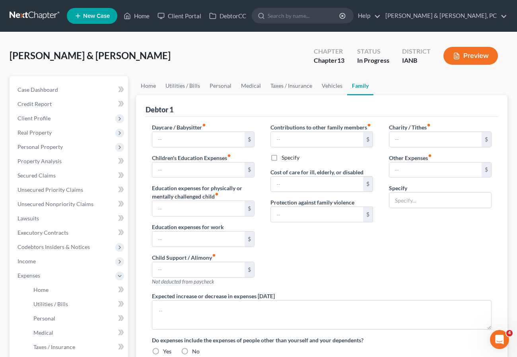
type input "0.00"
type input "250.00"
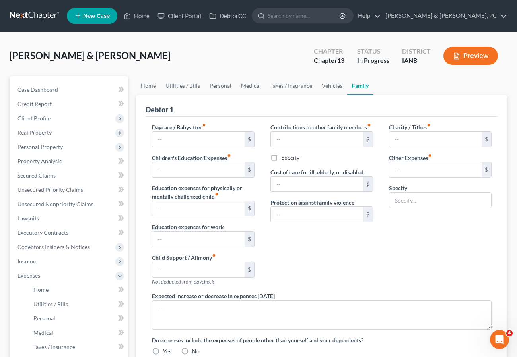
type input "Miscellaneous Expenses"
radio input "true"
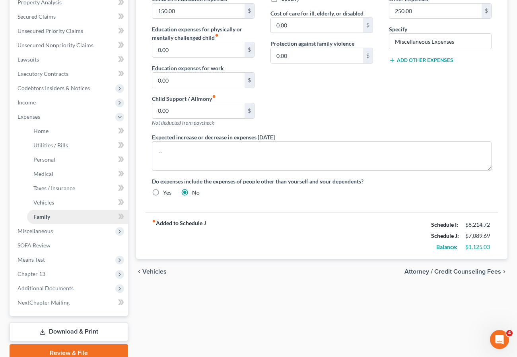
scroll to position [194, 0]
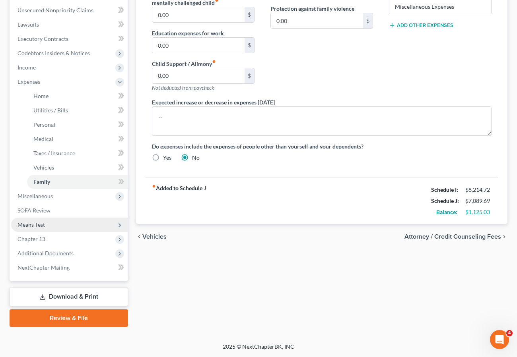
click at [43, 224] on span "Means Test" at bounding box center [30, 224] width 27 height 7
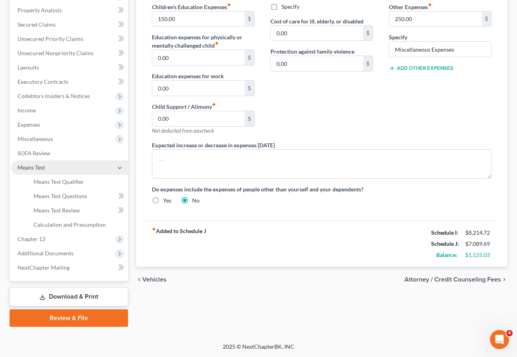
scroll to position [151, 0]
click at [51, 181] on span "Means Test Qualifier" at bounding box center [58, 181] width 50 height 7
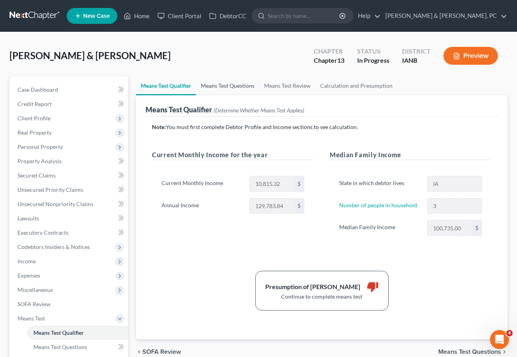
click at [228, 87] on link "Means Test Questions" at bounding box center [227, 85] width 63 height 19
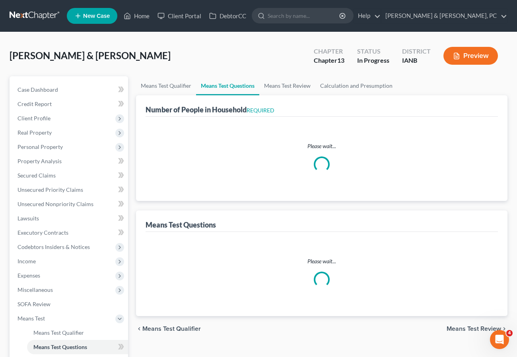
select select "0"
select select "60"
select select "1"
select select "60"
select select "1"
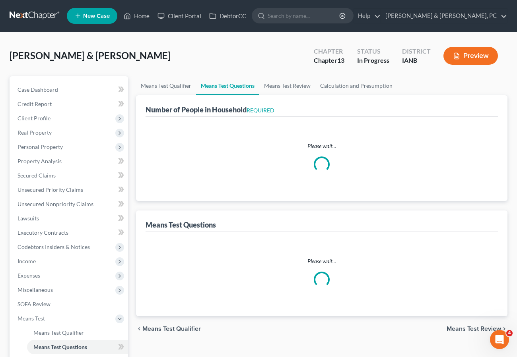
select select "60"
select select "3"
select select "2"
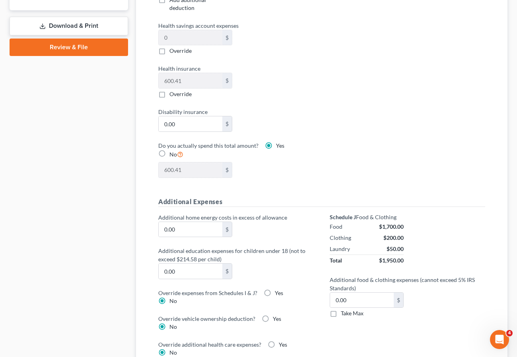
scroll to position [445, 0]
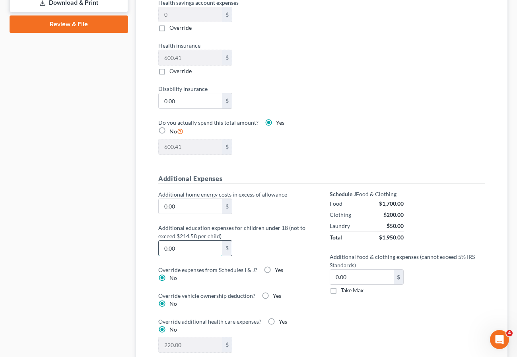
click at [193, 244] on input "0.00" at bounding box center [191, 248] width 64 height 15
type input "150"
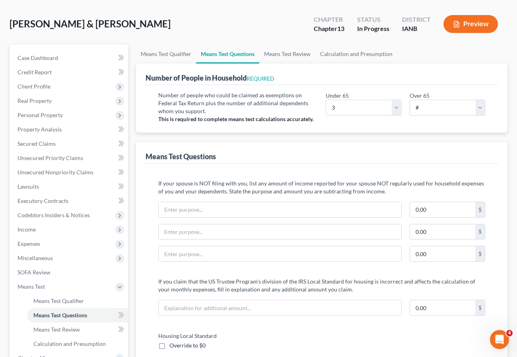
scroll to position [0, 0]
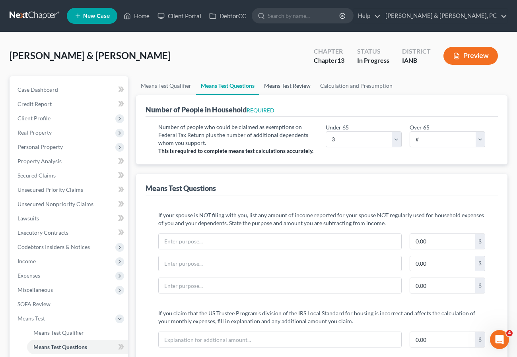
click at [289, 84] on link "Means Test Review" at bounding box center [287, 85] width 56 height 19
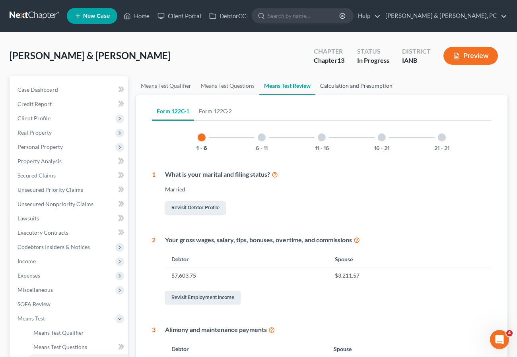
click at [351, 82] on link "Calculation and Presumption" at bounding box center [356, 85] width 82 height 19
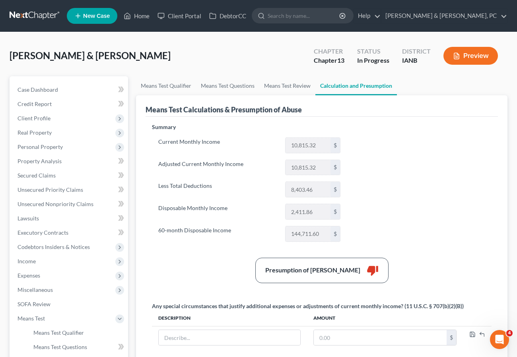
click at [471, 51] on button "Preview" at bounding box center [470, 56] width 54 height 18
